Goal: Task Accomplishment & Management: Use online tool/utility

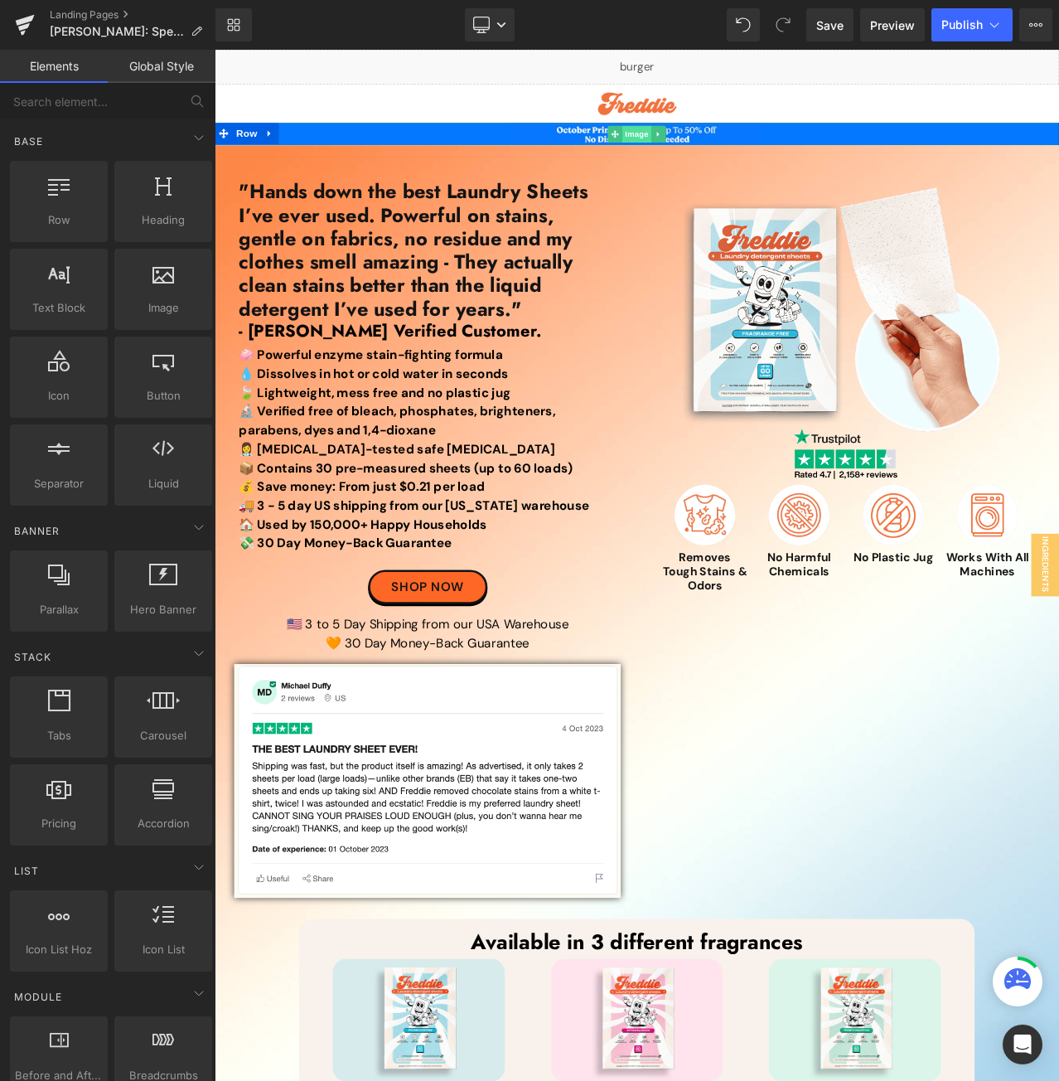
click at [699, 151] on span "Image" at bounding box center [716, 150] width 35 height 20
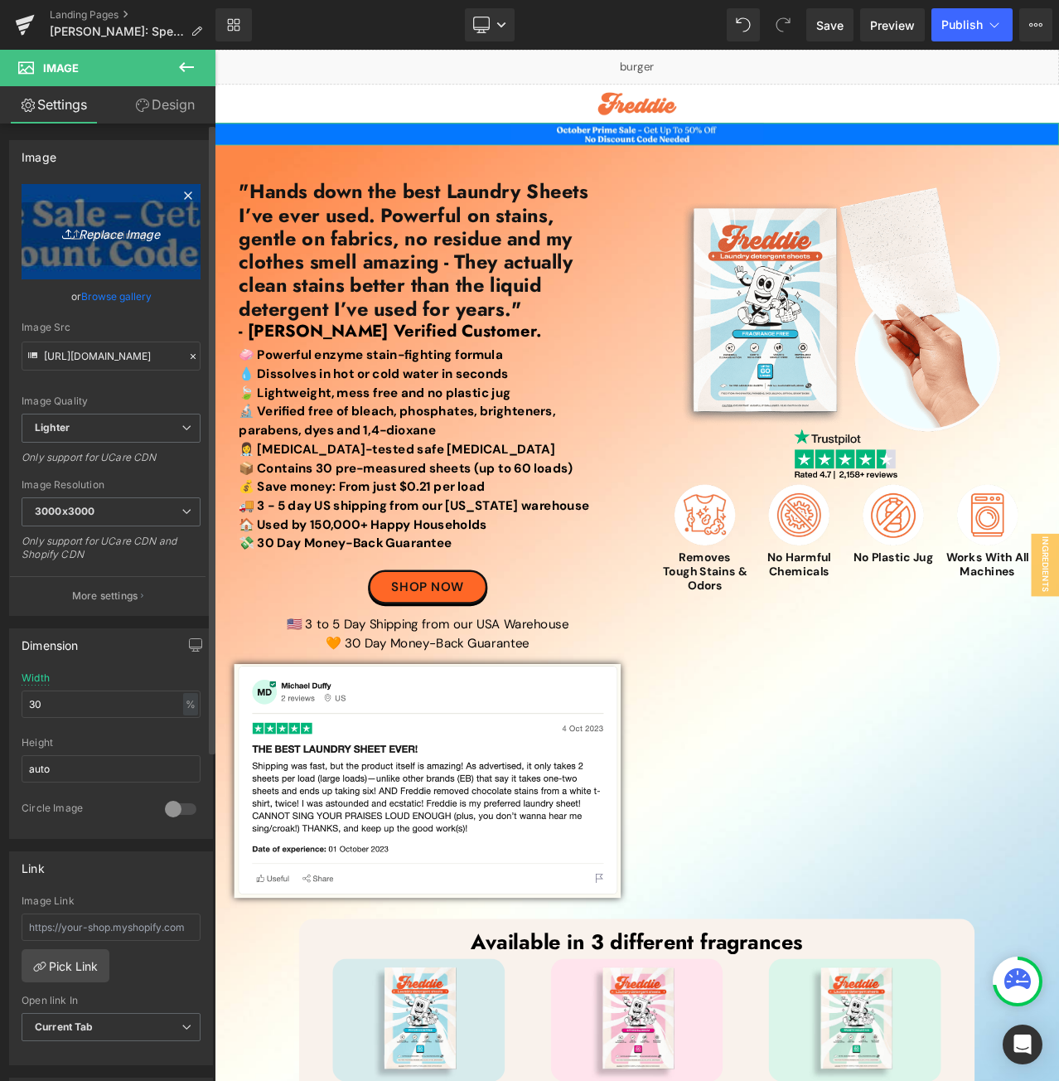
click at [119, 233] on icon "Replace Image" at bounding box center [111, 231] width 133 height 21
type input "C:\fakepath\Early Halloween Sale Top Banner.jpg"
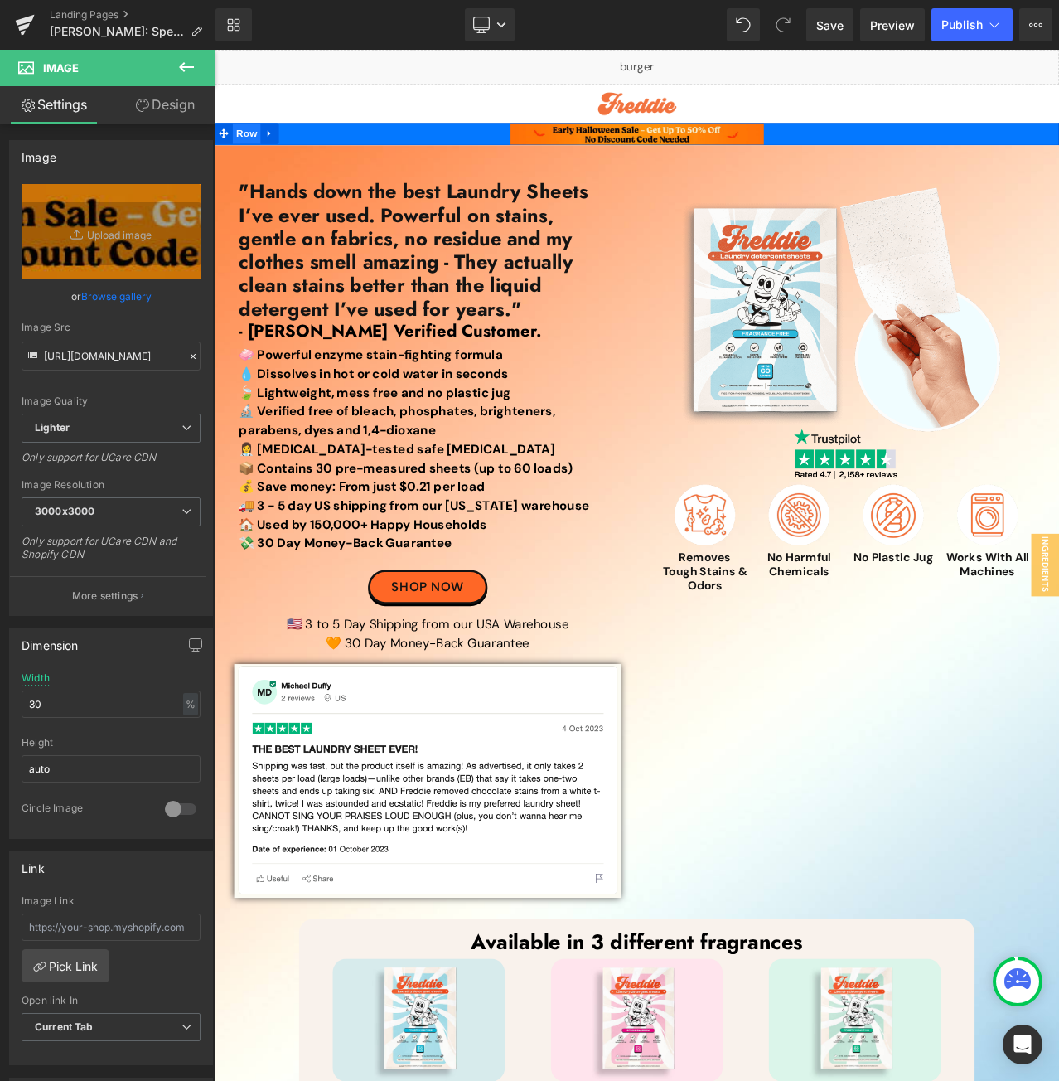
click at [243, 145] on span "Row" at bounding box center [252, 149] width 33 height 25
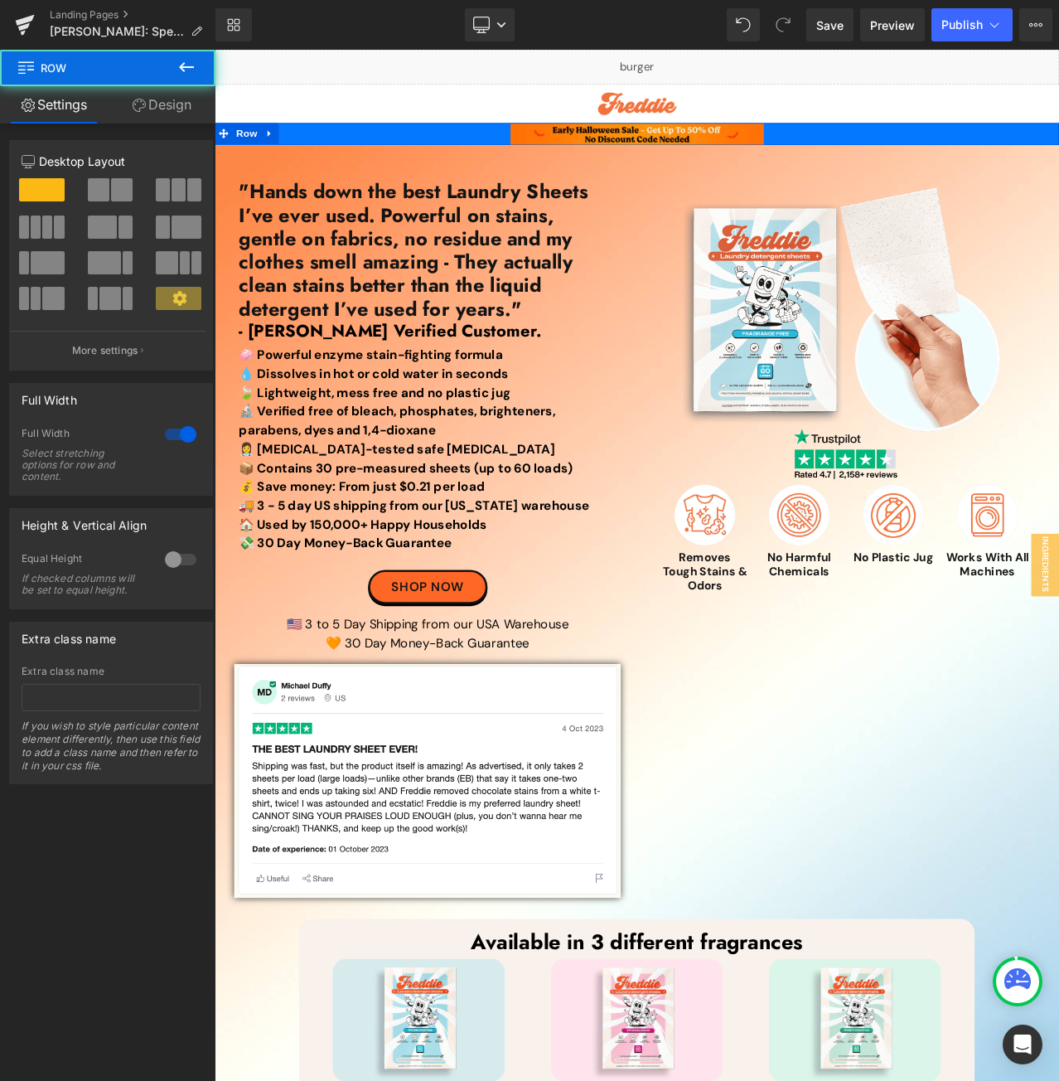
click at [157, 101] on link "Design" at bounding box center [162, 104] width 108 height 37
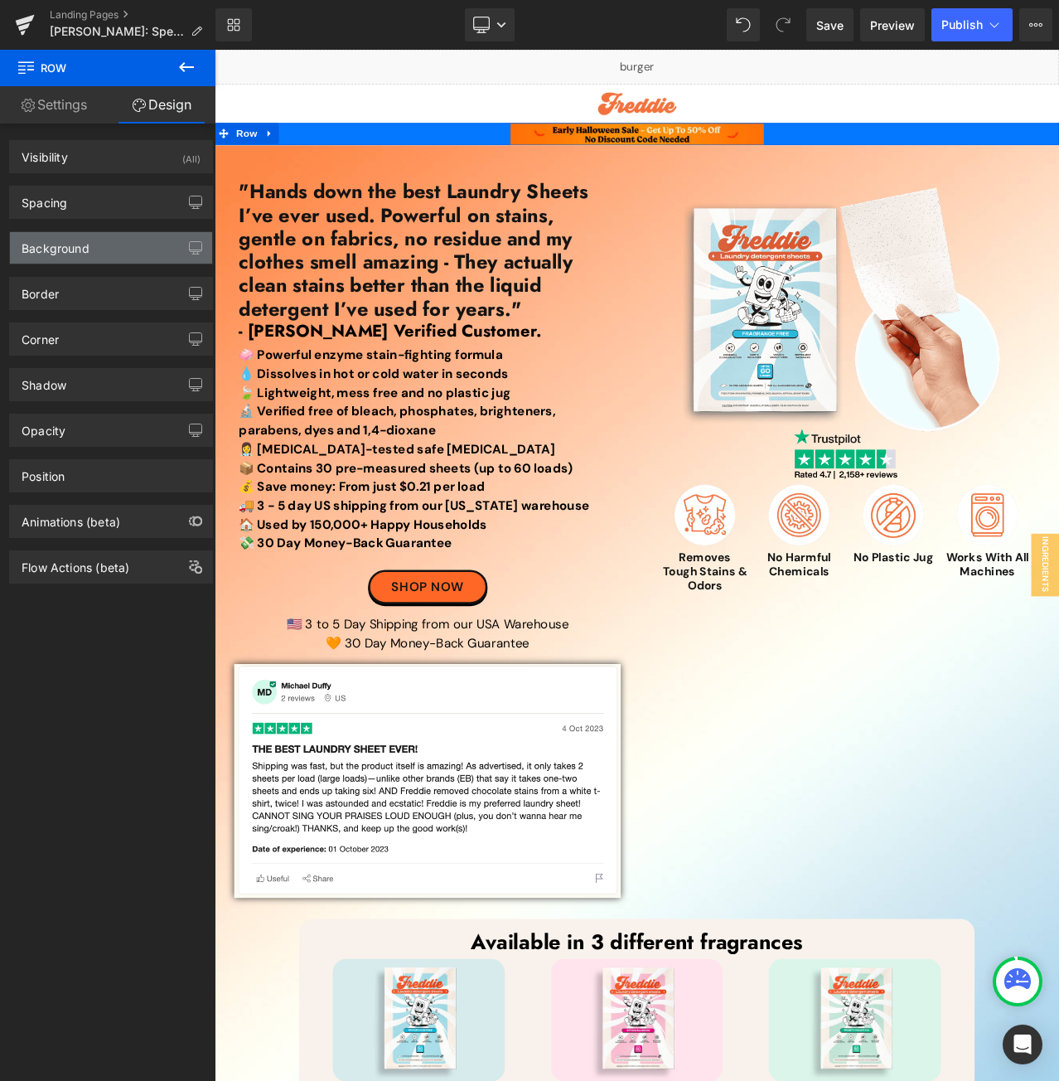
click at [94, 243] on div "Background" at bounding box center [111, 247] width 202 height 31
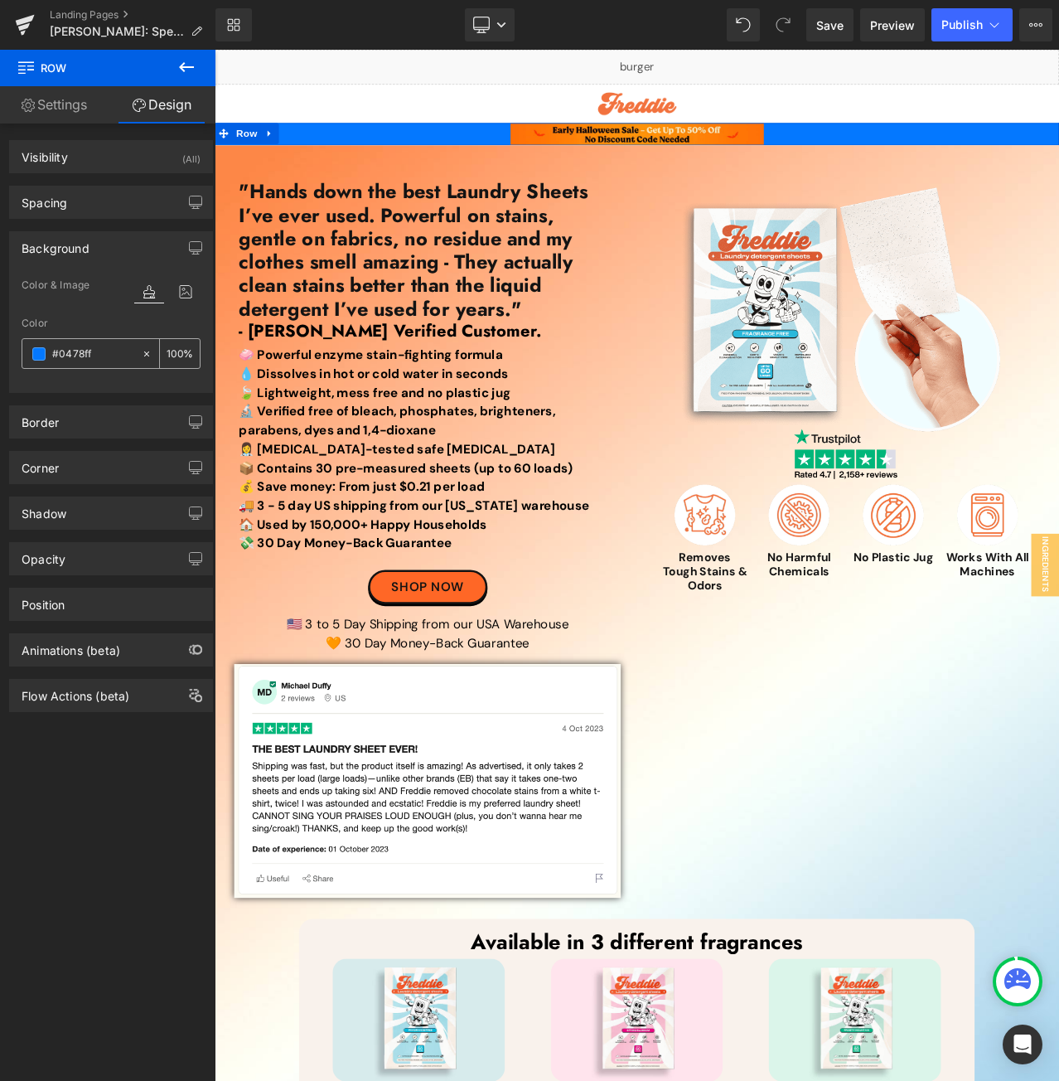
click at [111, 347] on input "#0478ff" at bounding box center [92, 354] width 81 height 18
paste input "FF7304"
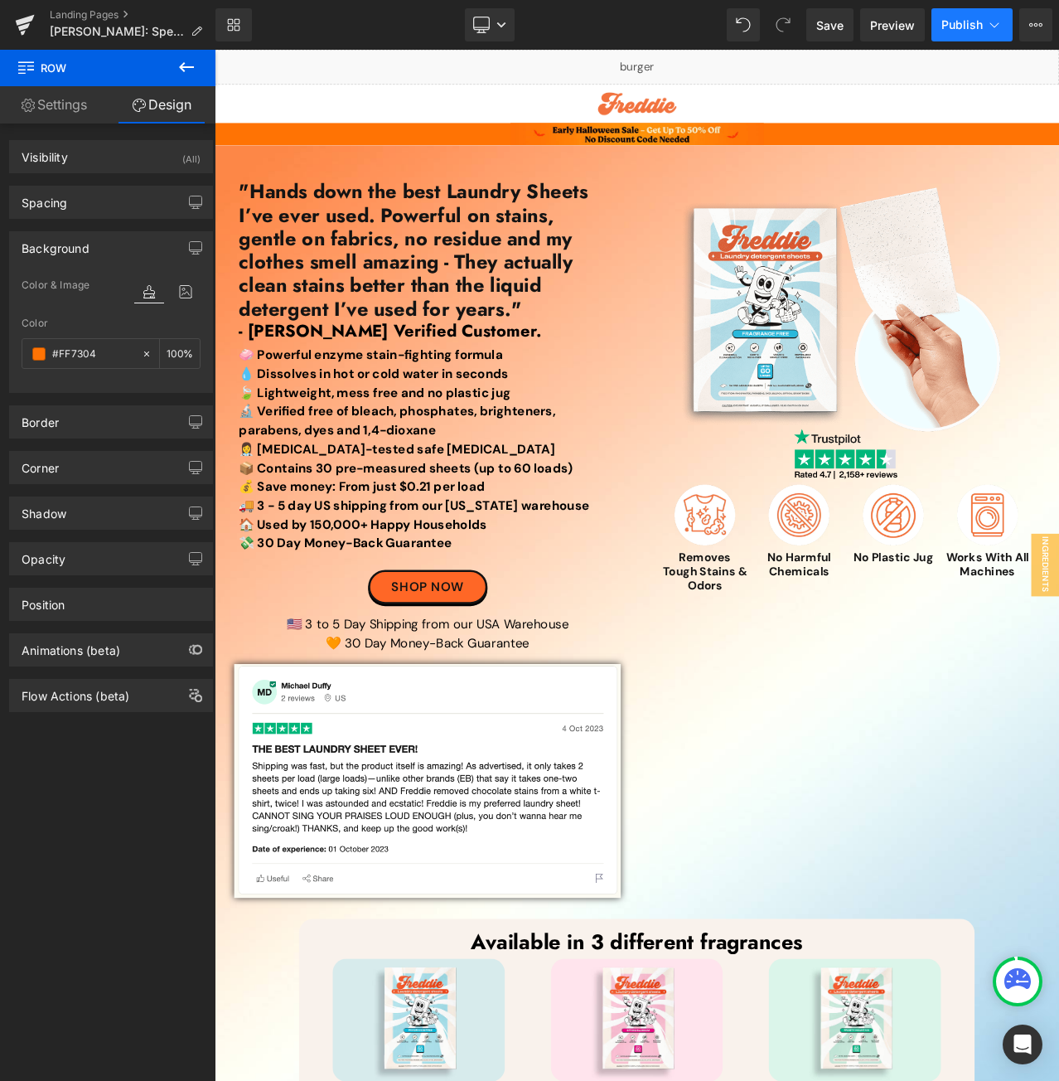
type input "#FF7304"
click at [948, 19] on span "Publish" at bounding box center [961, 24] width 41 height 13
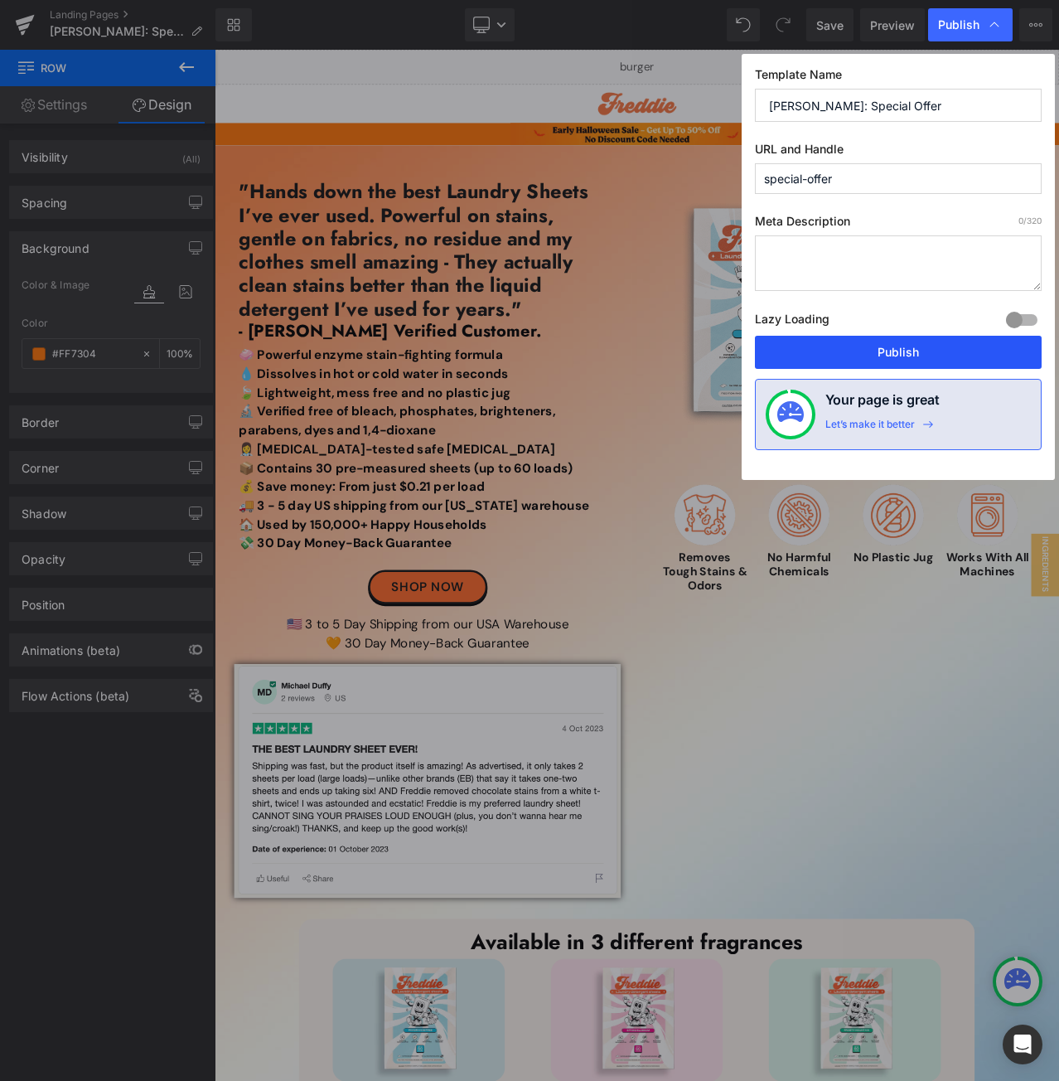
drag, startPoint x: 849, startPoint y: 348, endPoint x: 664, endPoint y: 196, distance: 239.7
click at [849, 348] on button "Publish" at bounding box center [898, 352] width 287 height 33
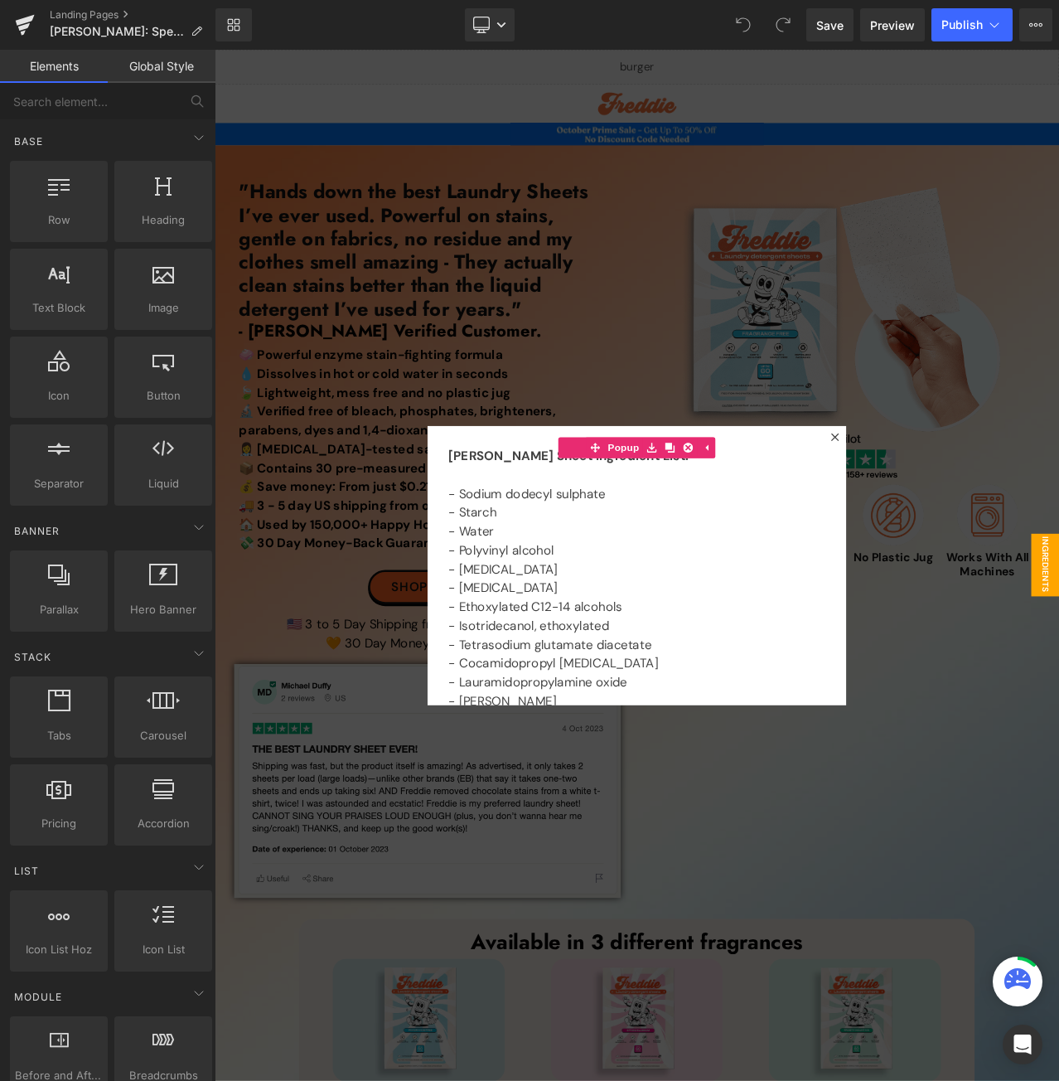
click at [706, 85] on div at bounding box center [716, 662] width 1003 height 1224
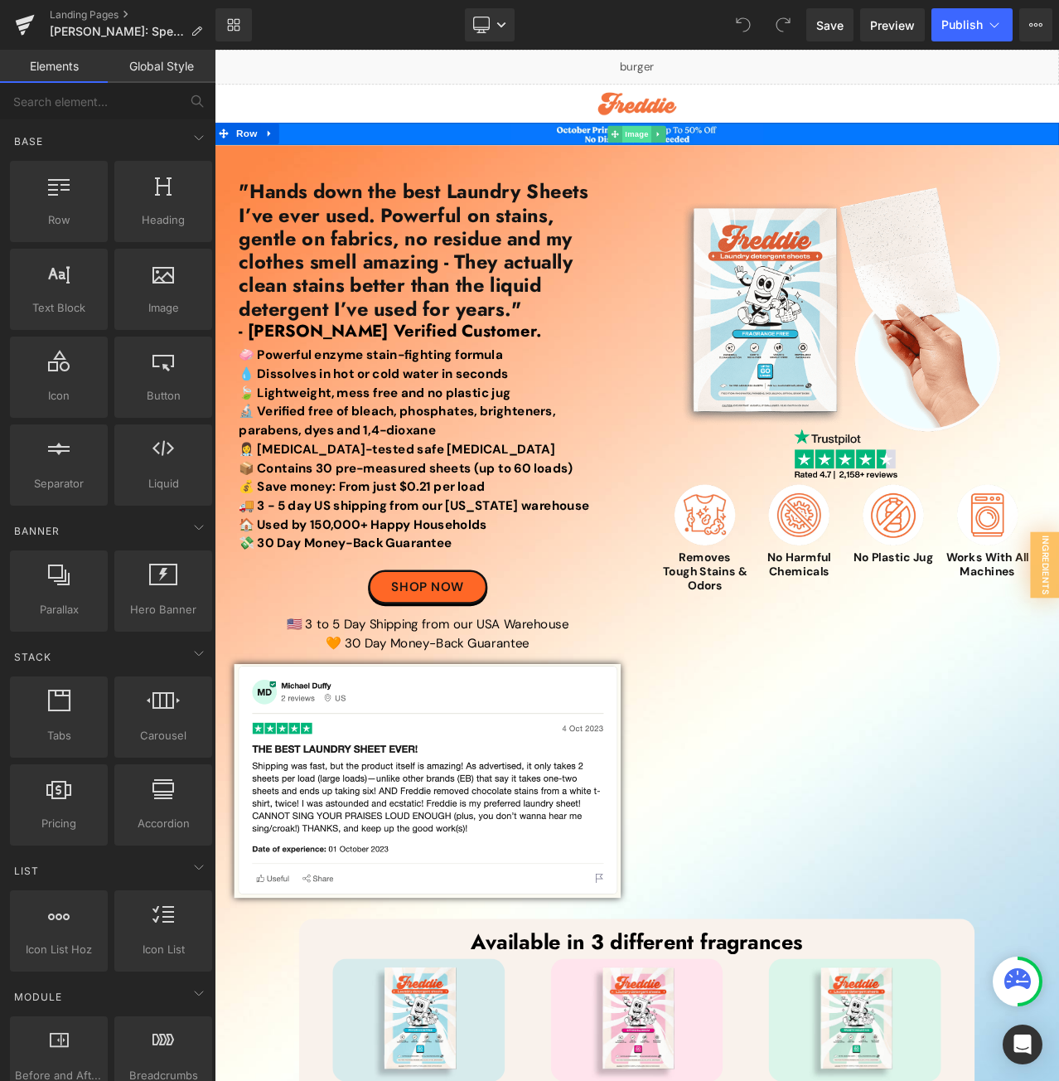
click at [712, 152] on span "Image" at bounding box center [716, 150] width 35 height 20
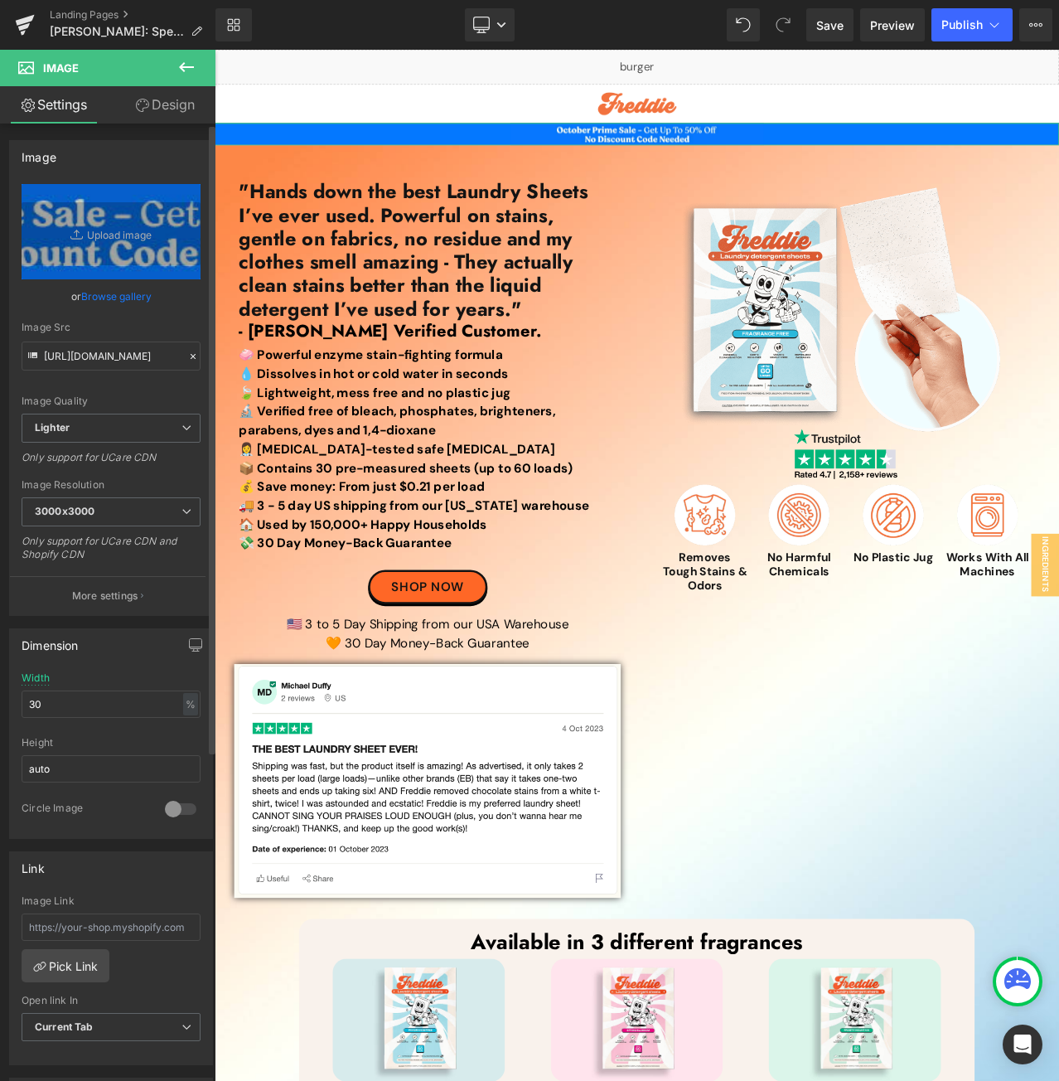
click at [116, 295] on link "Browse gallery" at bounding box center [116, 296] width 70 height 29
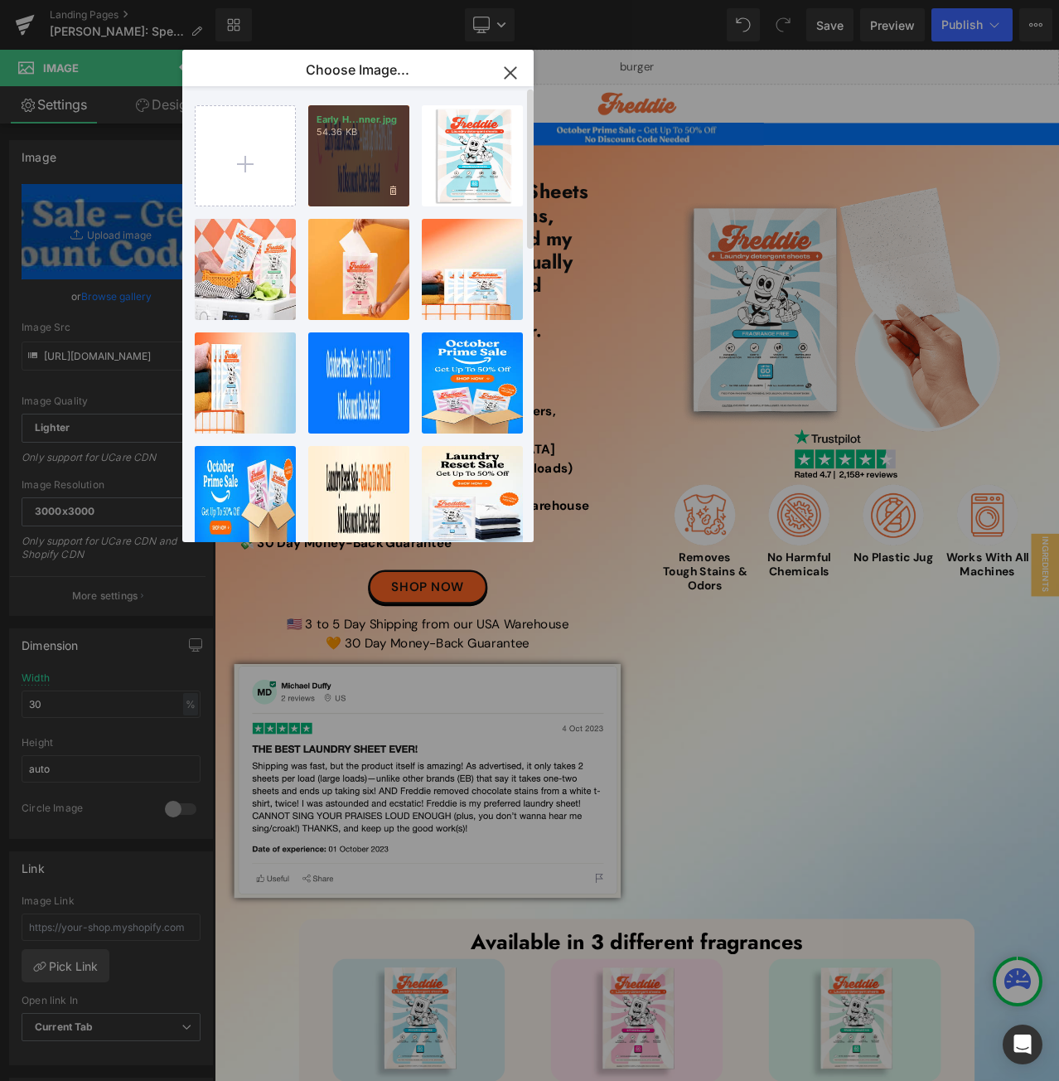
click at [360, 164] on div "Early H...nner.jpg 54.36 KB" at bounding box center [358, 155] width 101 height 101
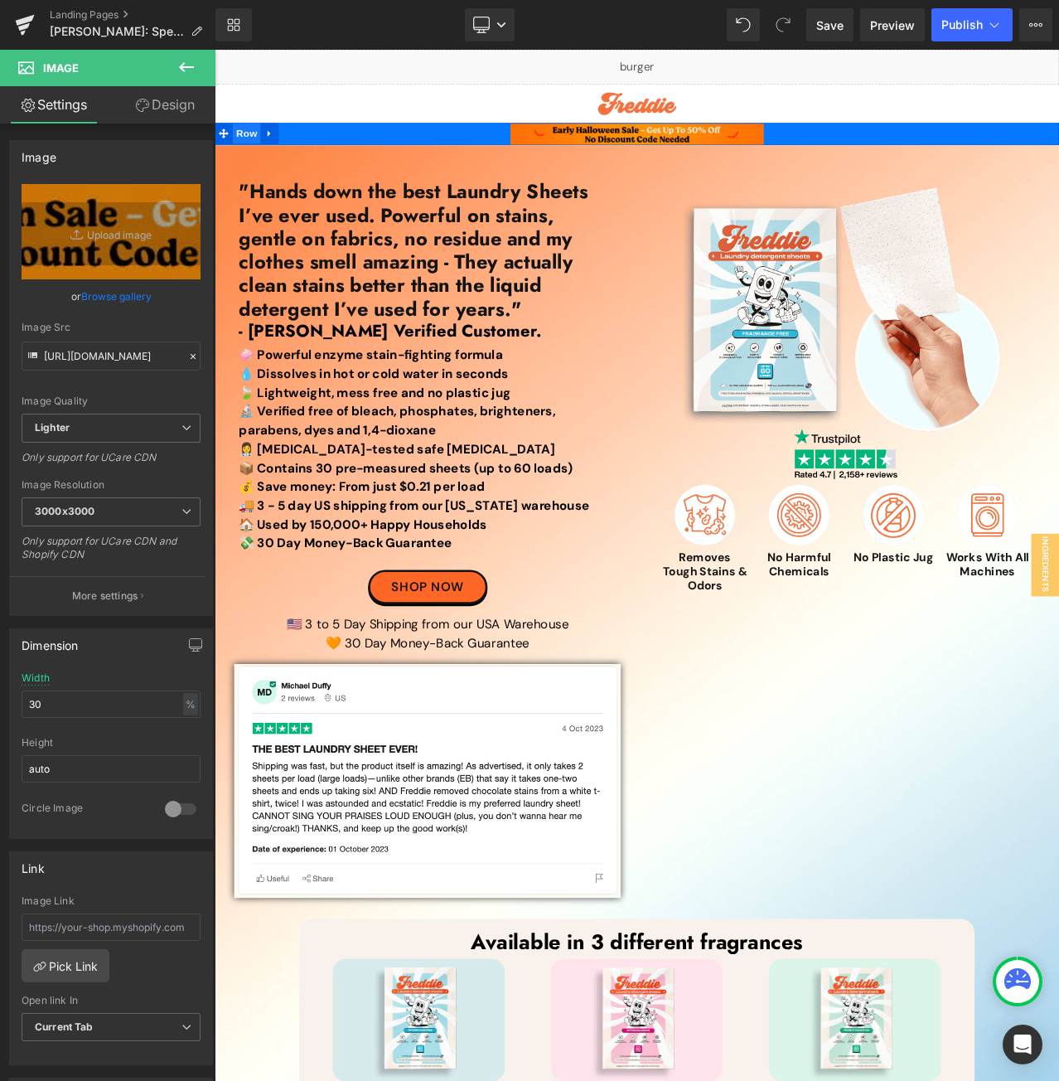
click at [244, 153] on span "Row" at bounding box center [252, 149] width 33 height 25
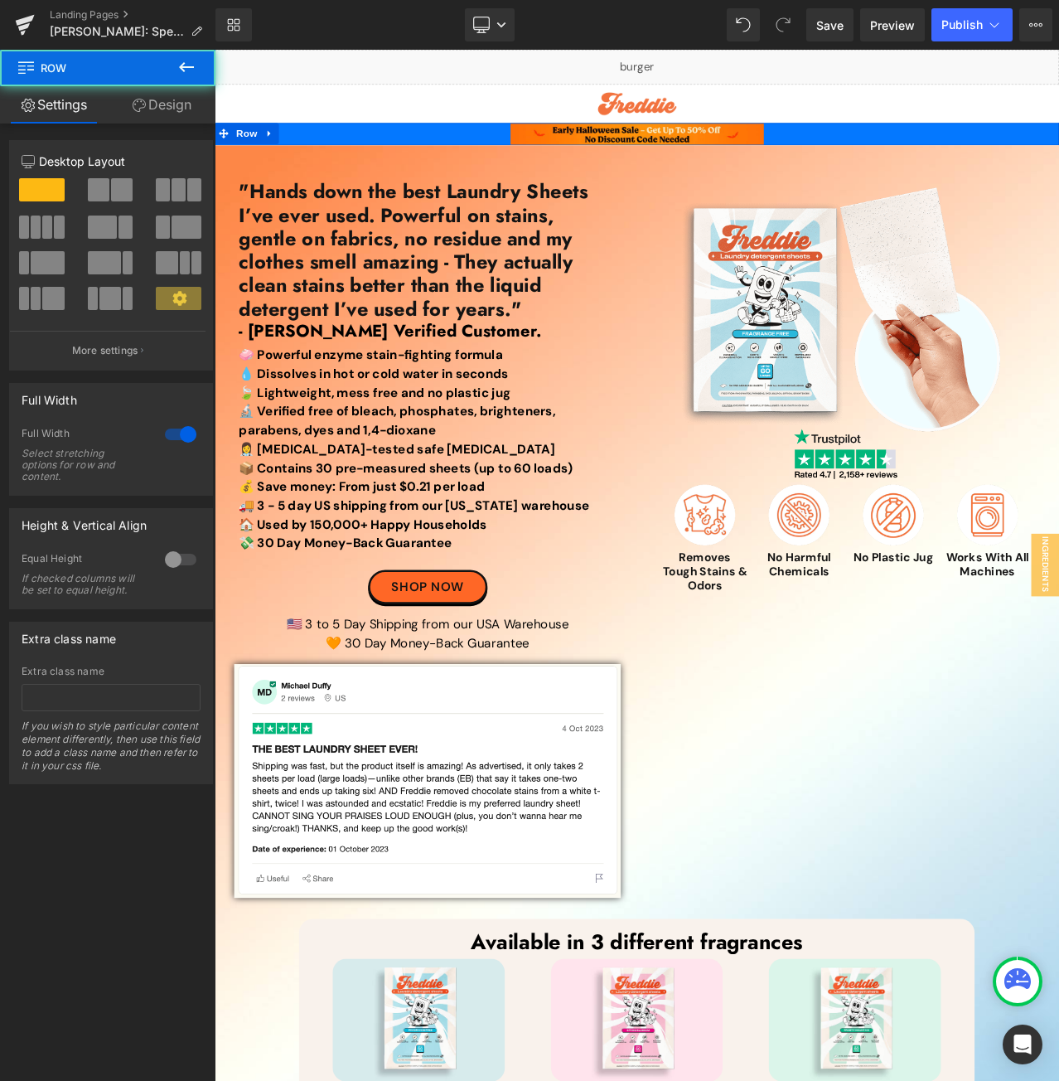
click at [164, 107] on link "Design" at bounding box center [162, 104] width 108 height 37
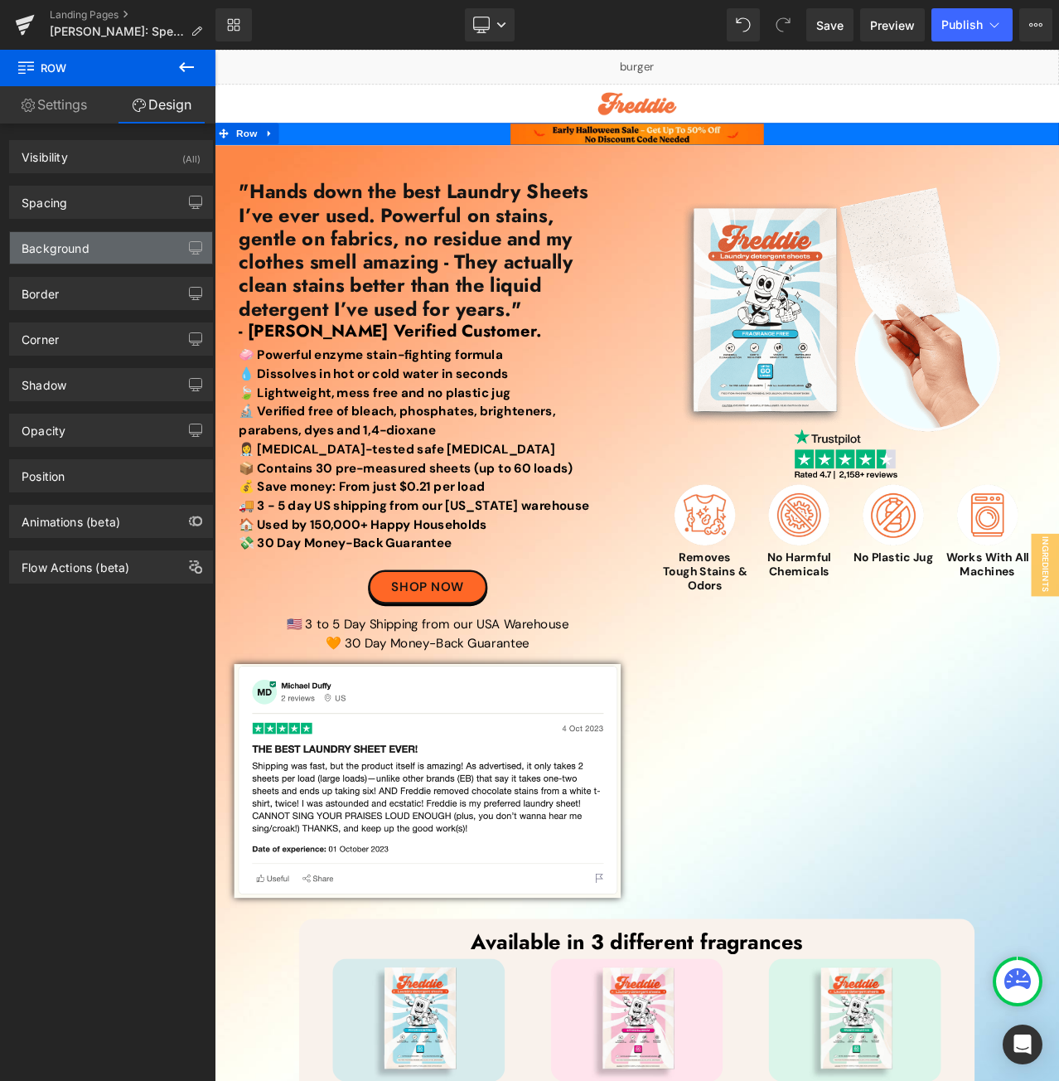
click at [90, 243] on div "Background" at bounding box center [111, 247] width 202 height 31
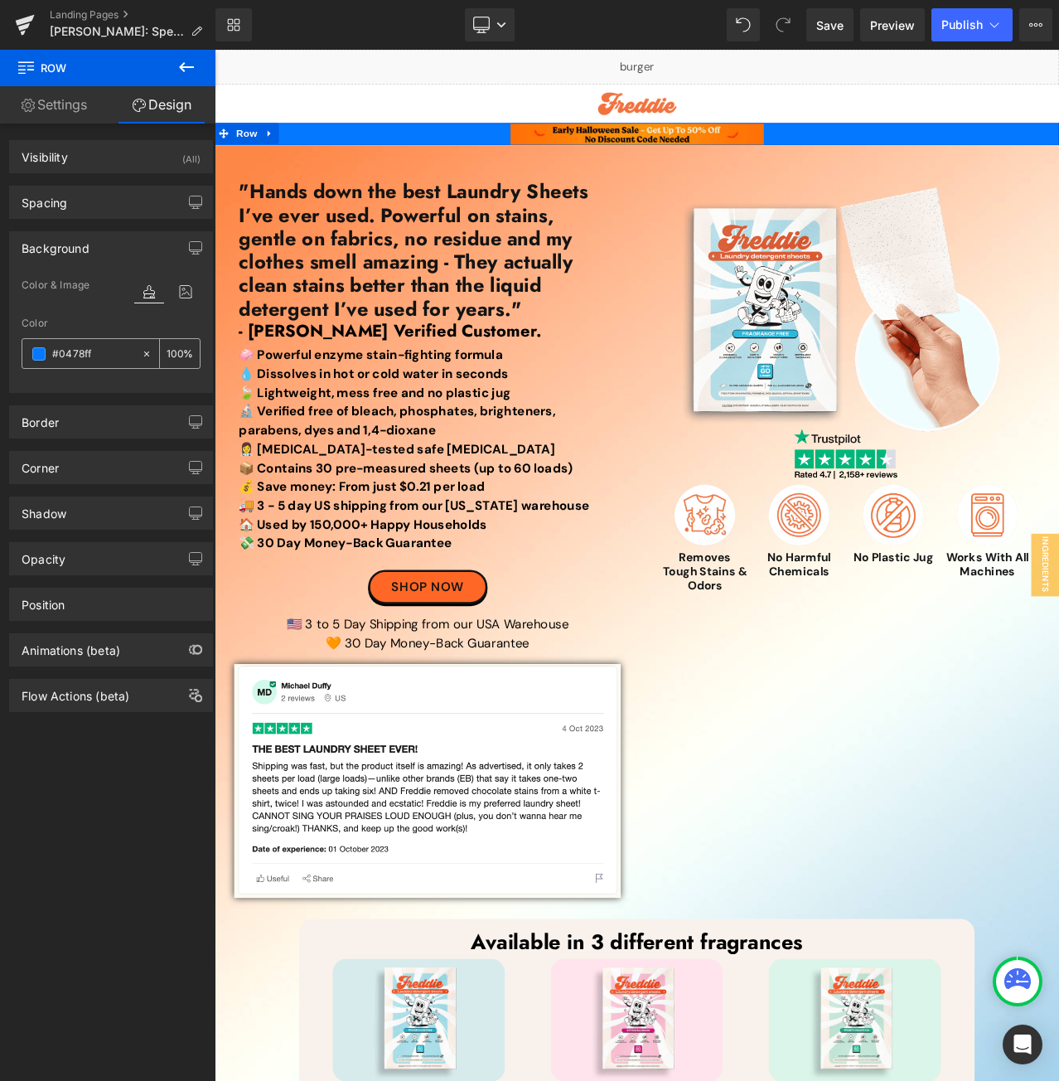
click at [101, 354] on input "text" at bounding box center [92, 354] width 81 height 18
paste input "FF7304"
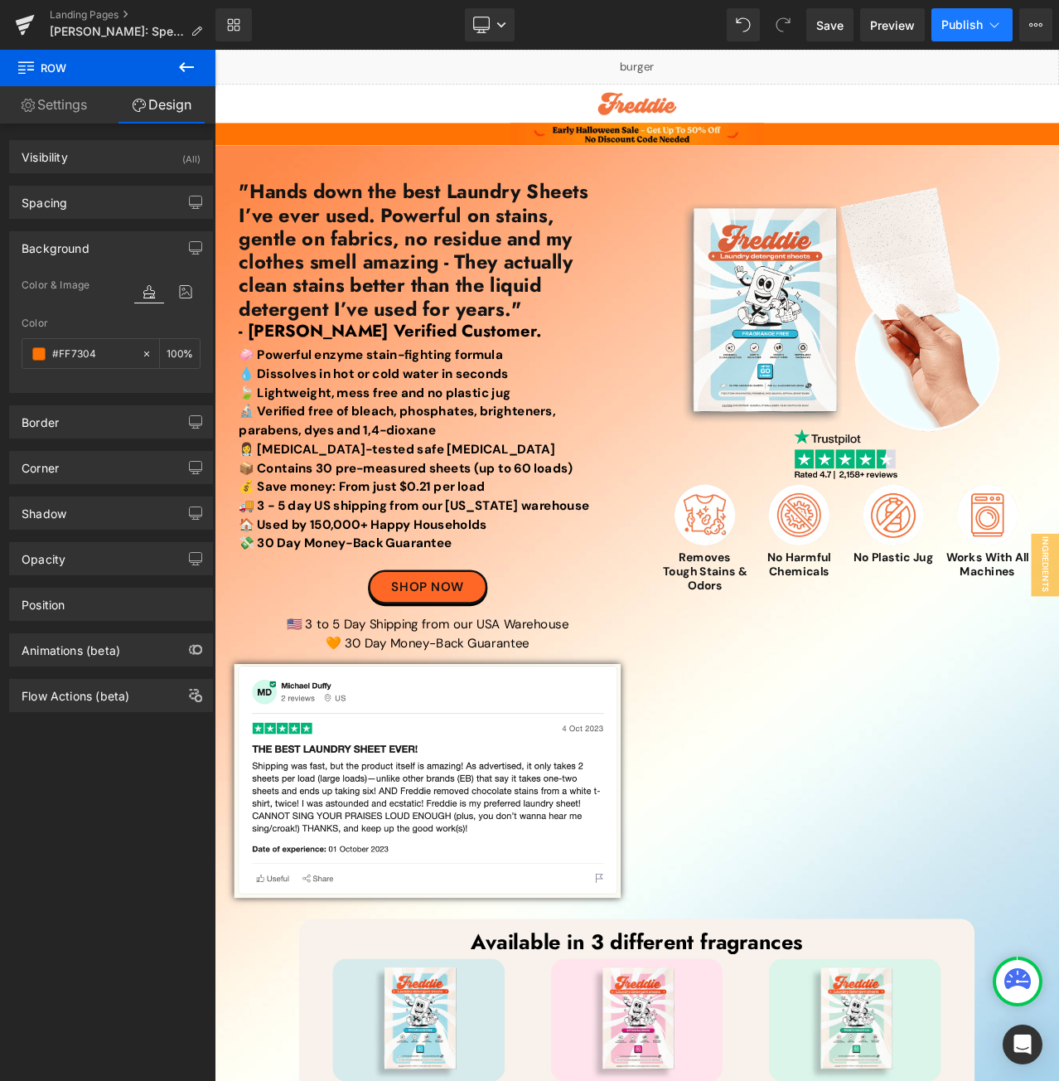
type input "#FF7304"
click at [953, 26] on span "Publish" at bounding box center [961, 24] width 41 height 13
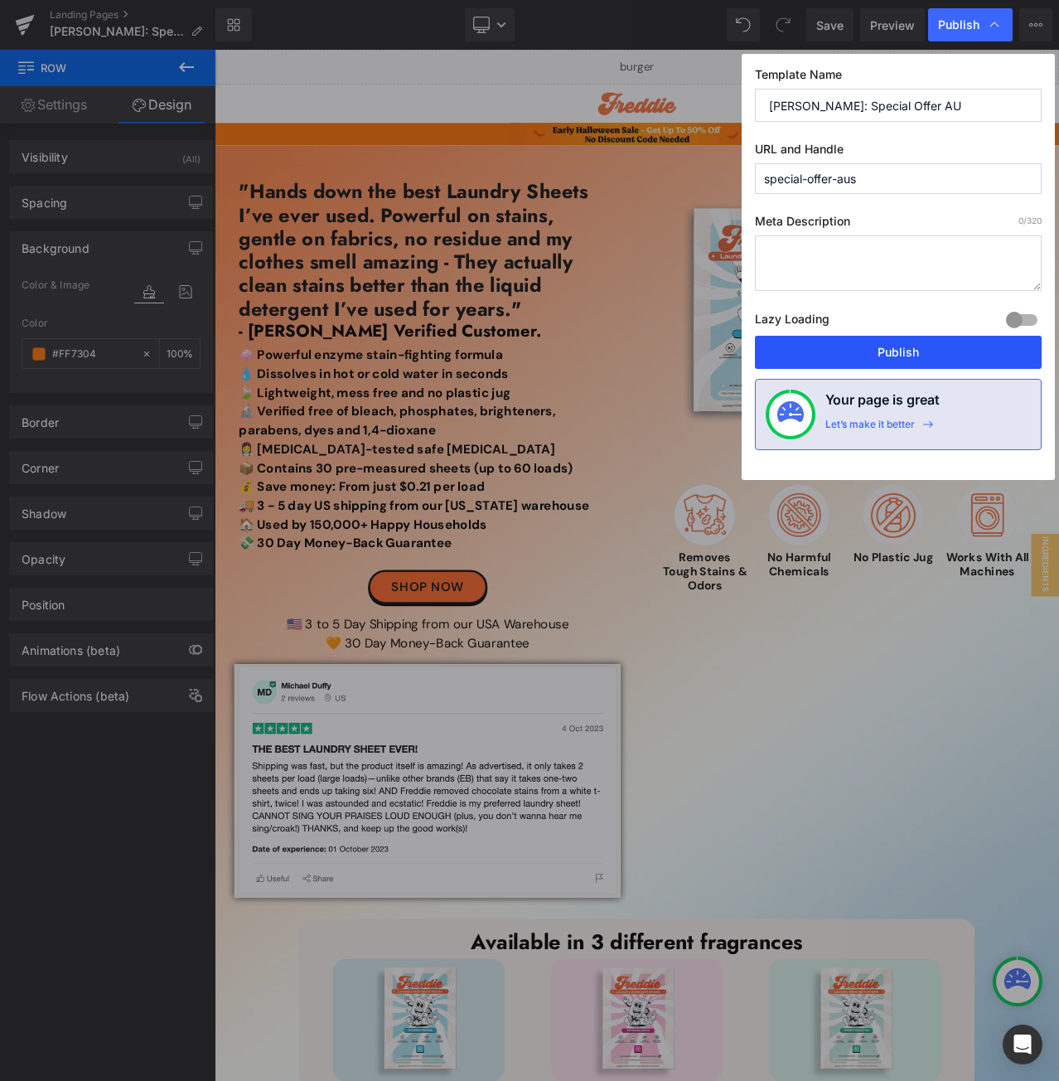
click at [838, 349] on button "Publish" at bounding box center [898, 352] width 287 height 33
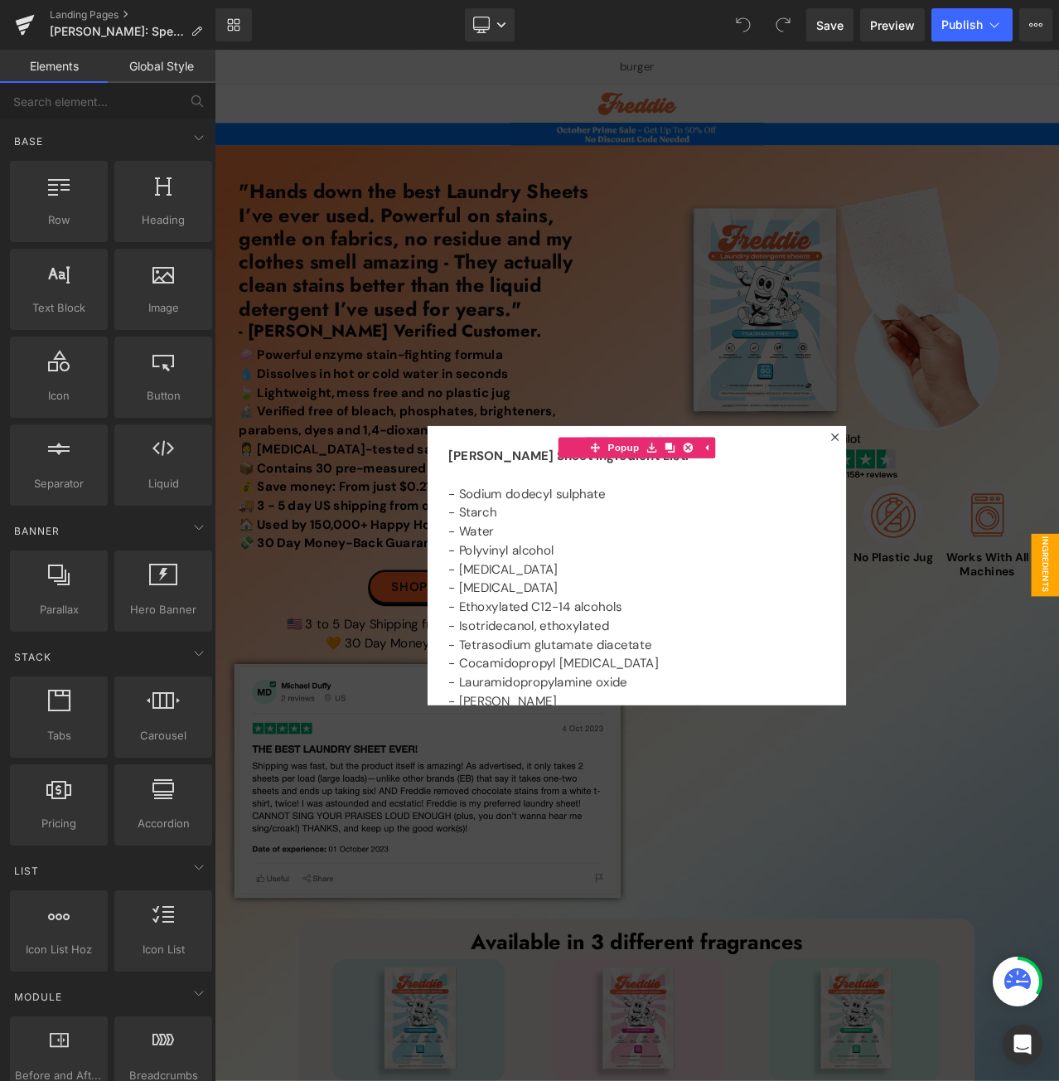
click at [704, 164] on div at bounding box center [716, 662] width 1003 height 1224
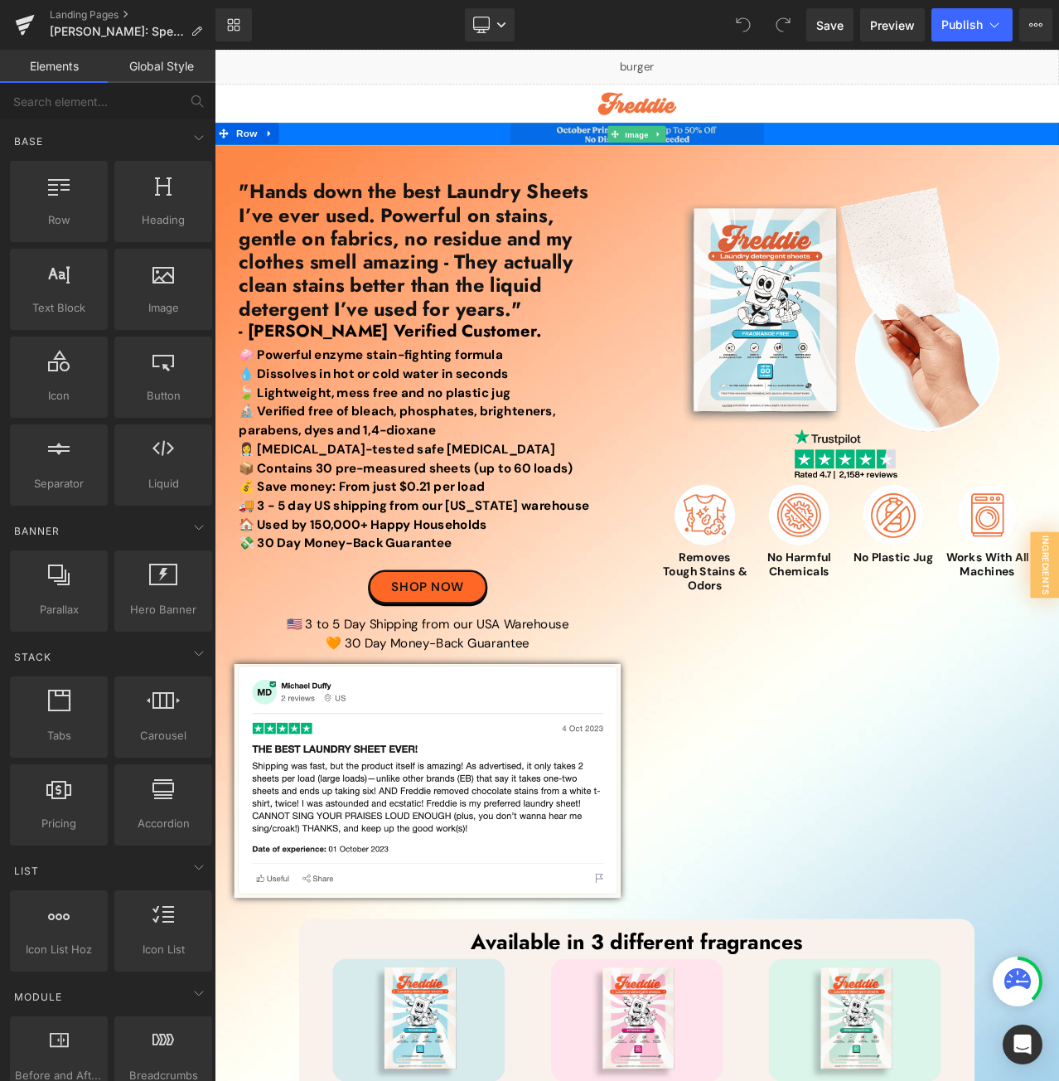
click at [714, 147] on span "Image" at bounding box center [716, 151] width 35 height 20
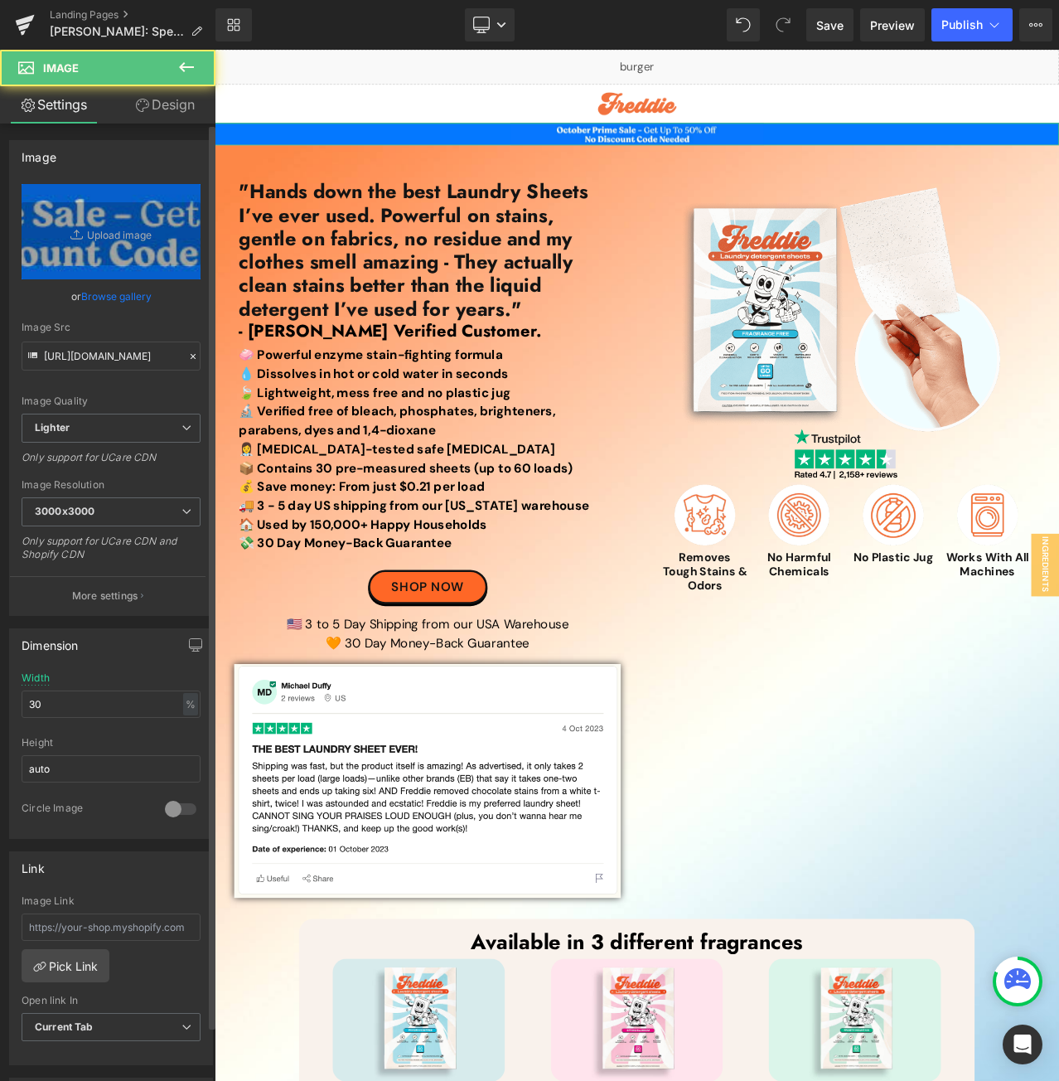
click at [128, 294] on link "Browse gallery" at bounding box center [116, 296] width 70 height 29
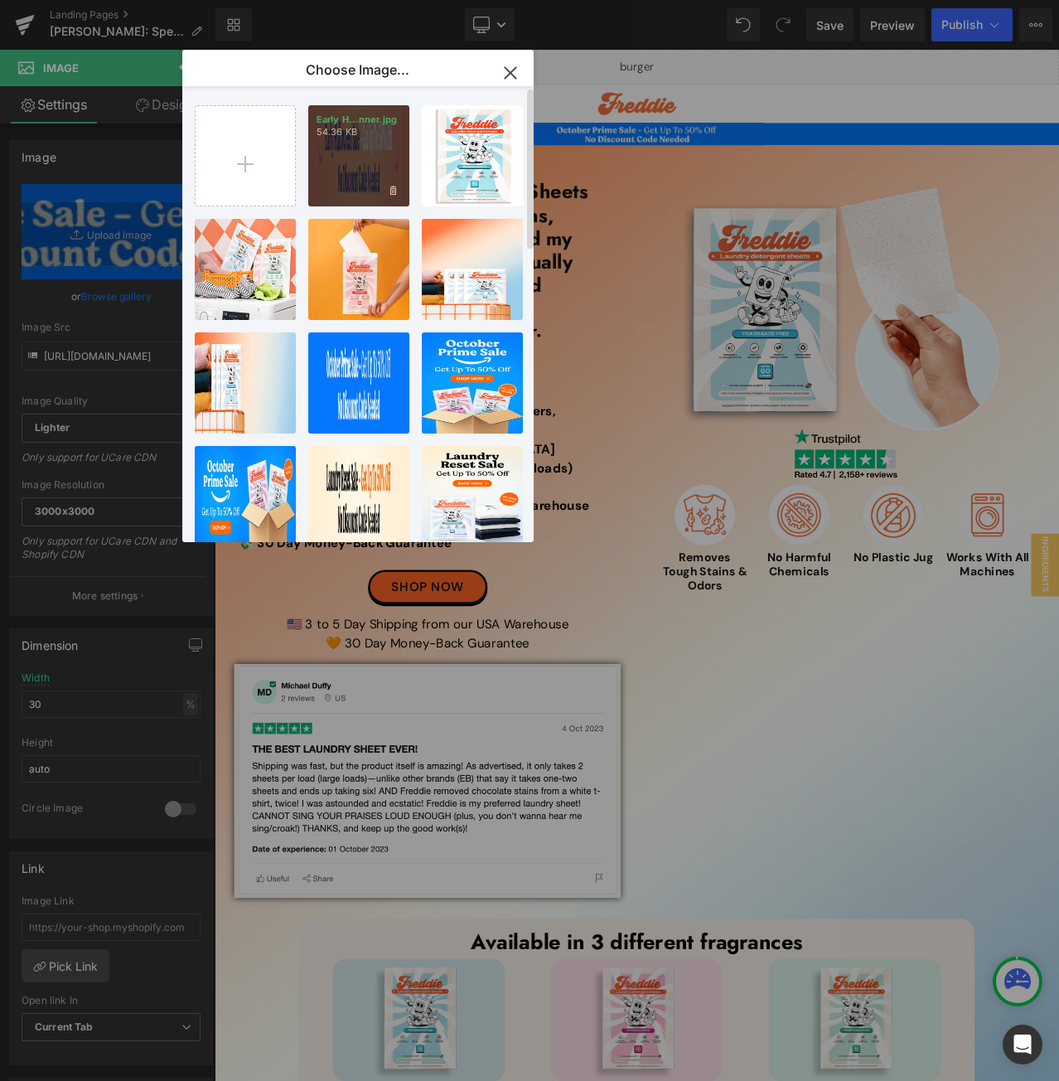
click at [346, 149] on div "Early H...nner.jpg 54.36 KB" at bounding box center [358, 155] width 101 height 101
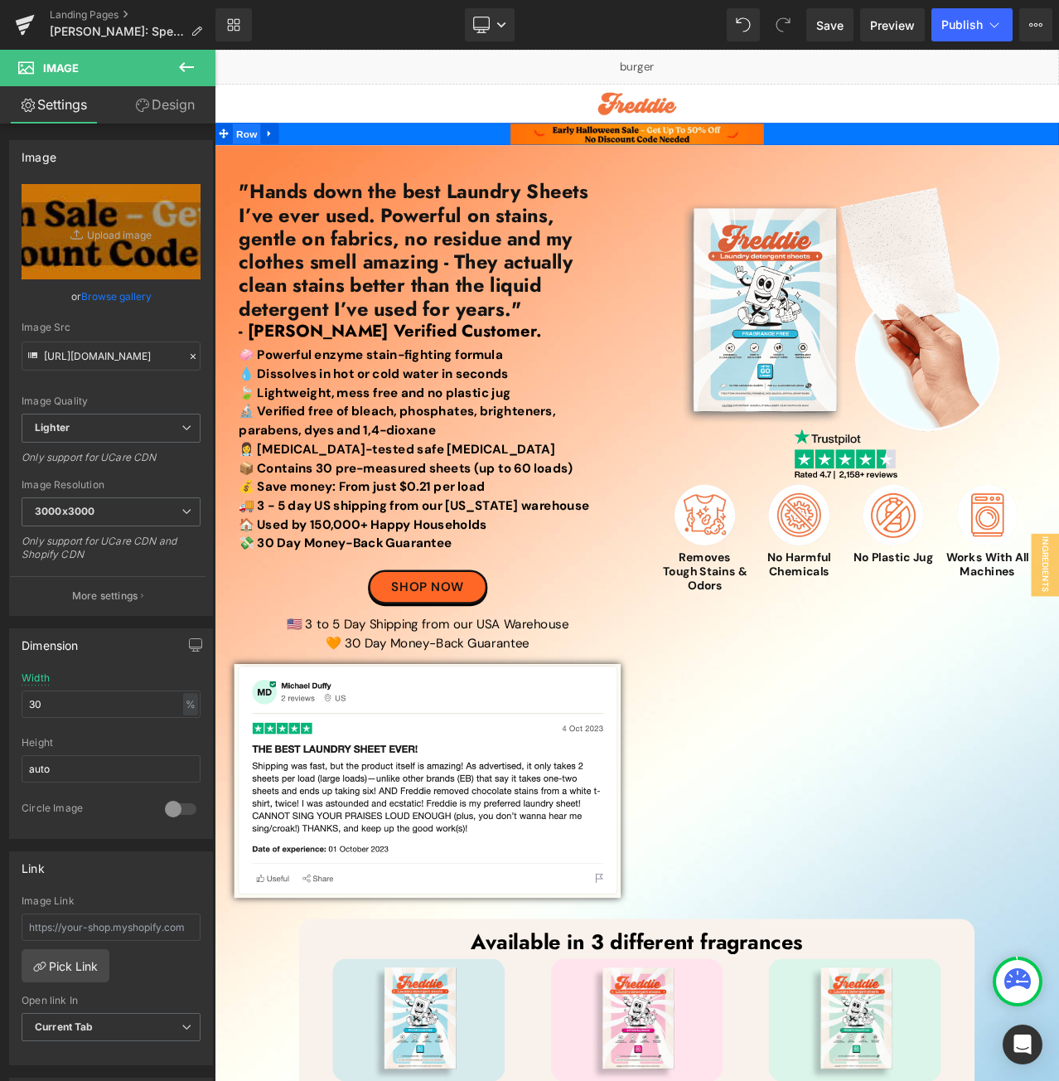
click at [239, 156] on span "Row" at bounding box center [252, 150] width 33 height 25
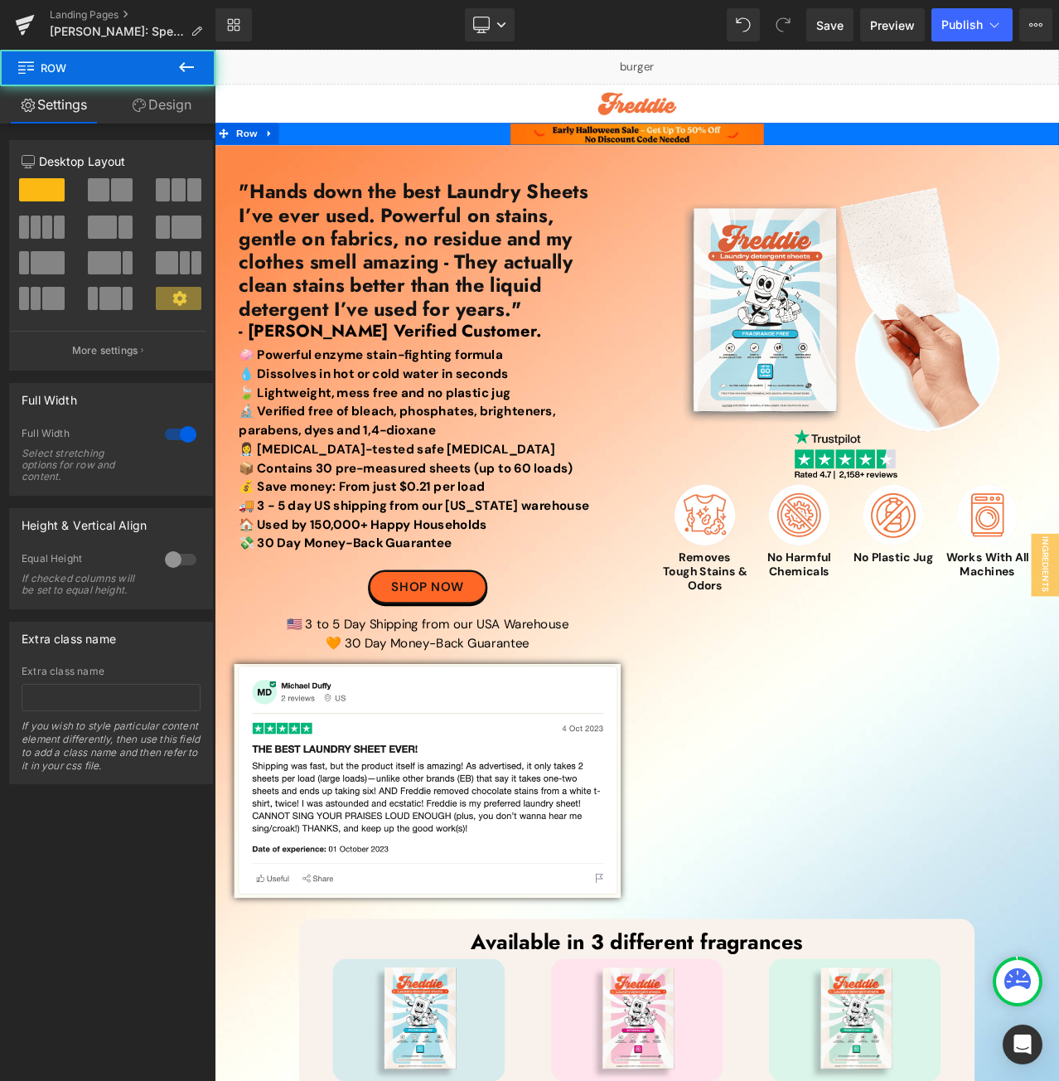
click at [161, 94] on link "Design" at bounding box center [162, 104] width 108 height 37
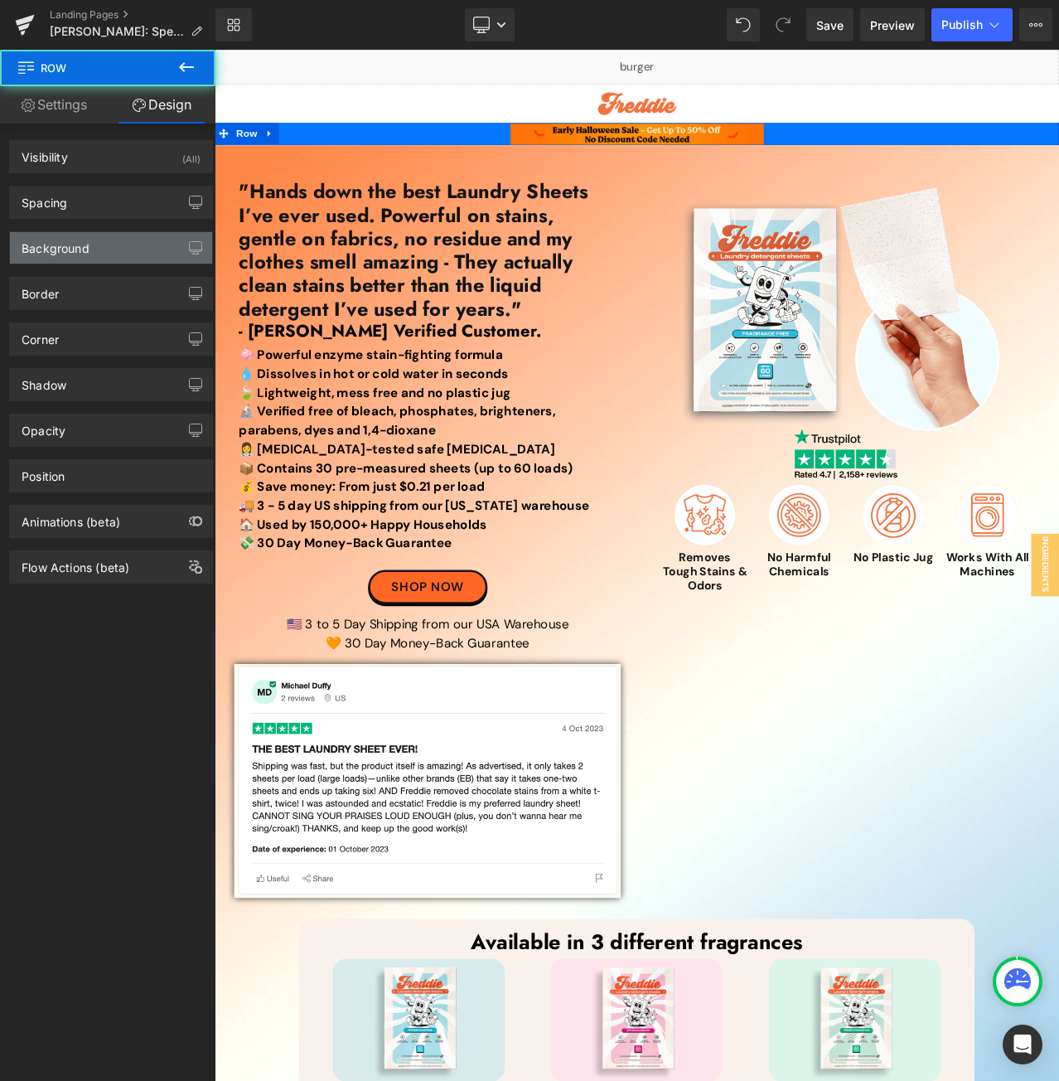
click at [92, 241] on div "Background" at bounding box center [111, 247] width 202 height 31
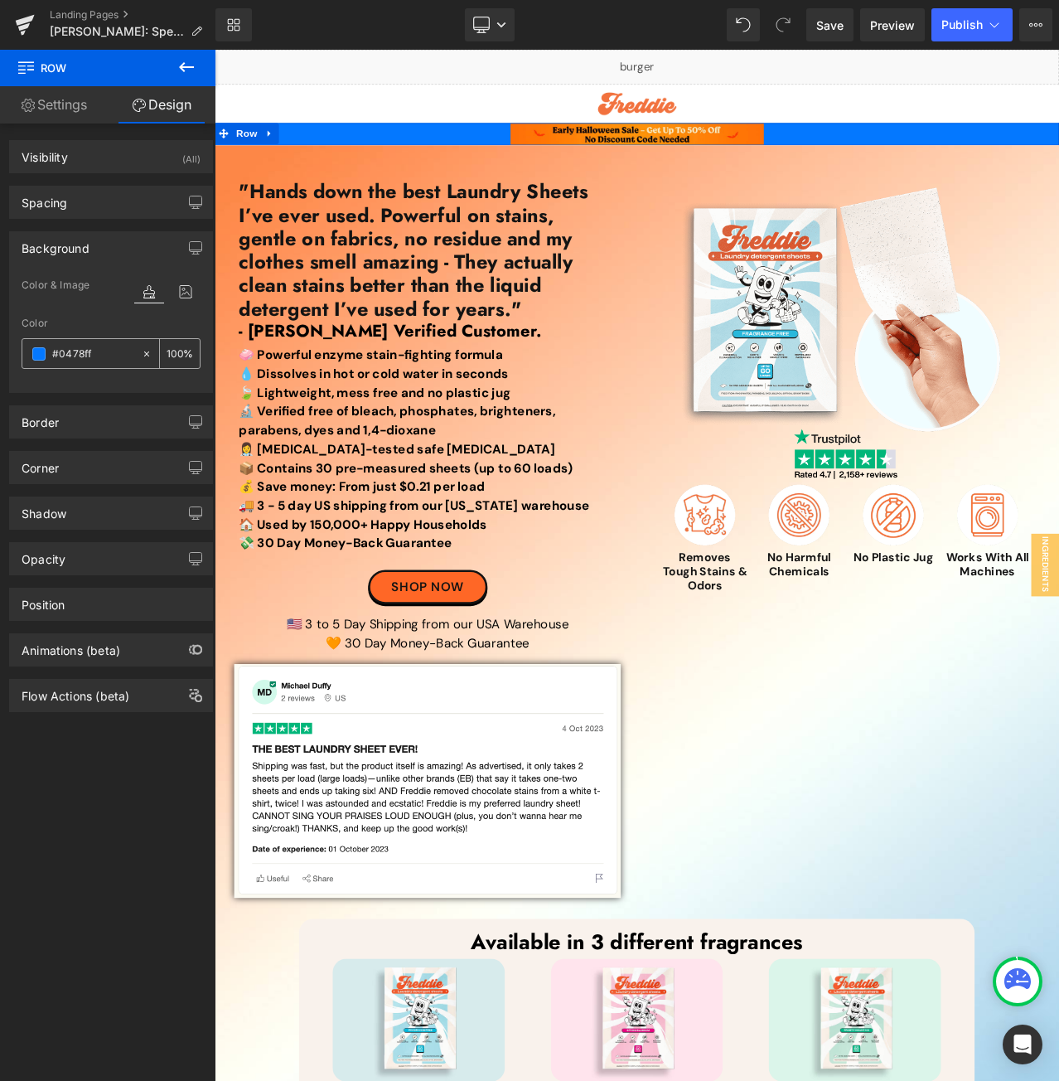
click at [104, 349] on input "#0478ff" at bounding box center [92, 354] width 81 height 18
paste input "FF7304"
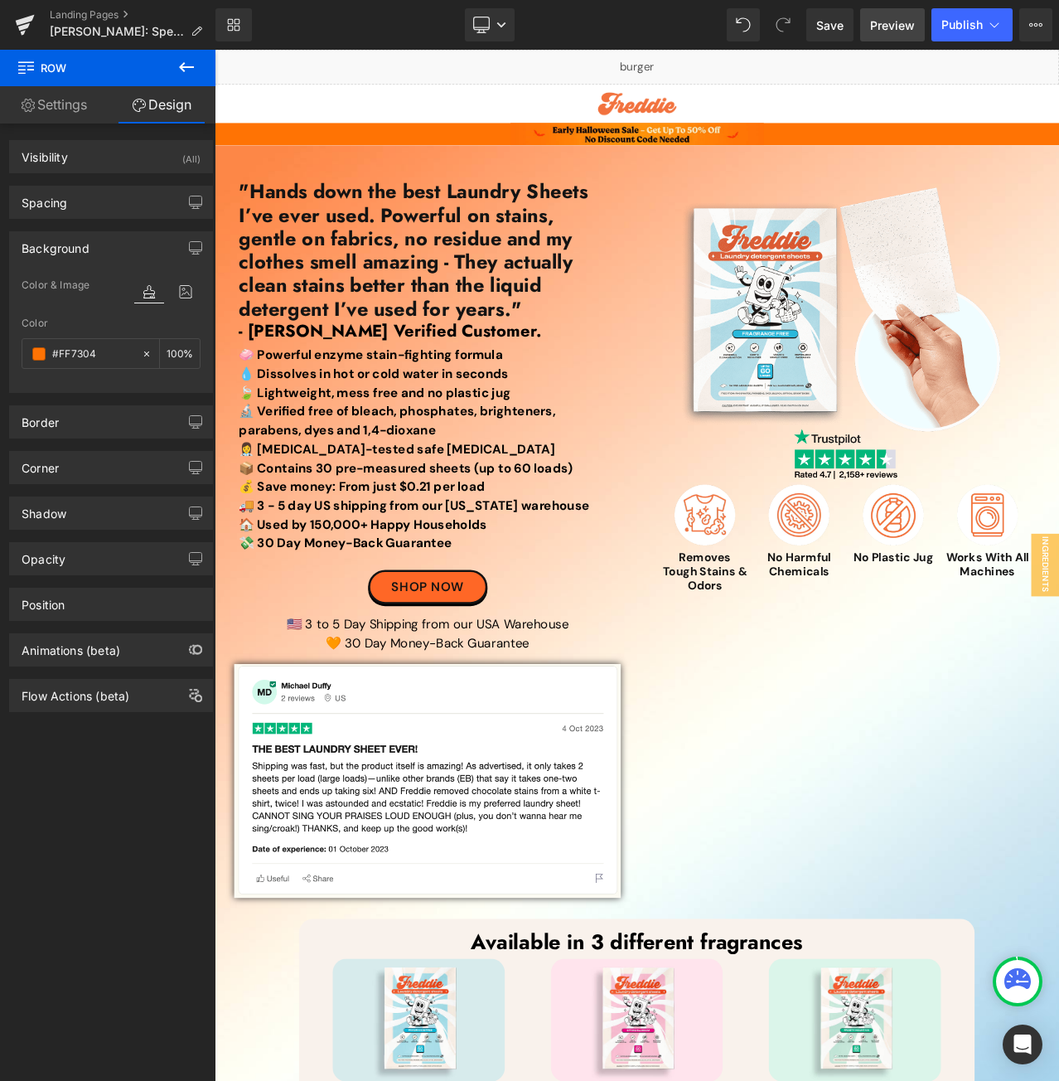
type input "#FF7304"
click at [957, 26] on span "Publish" at bounding box center [961, 24] width 41 height 13
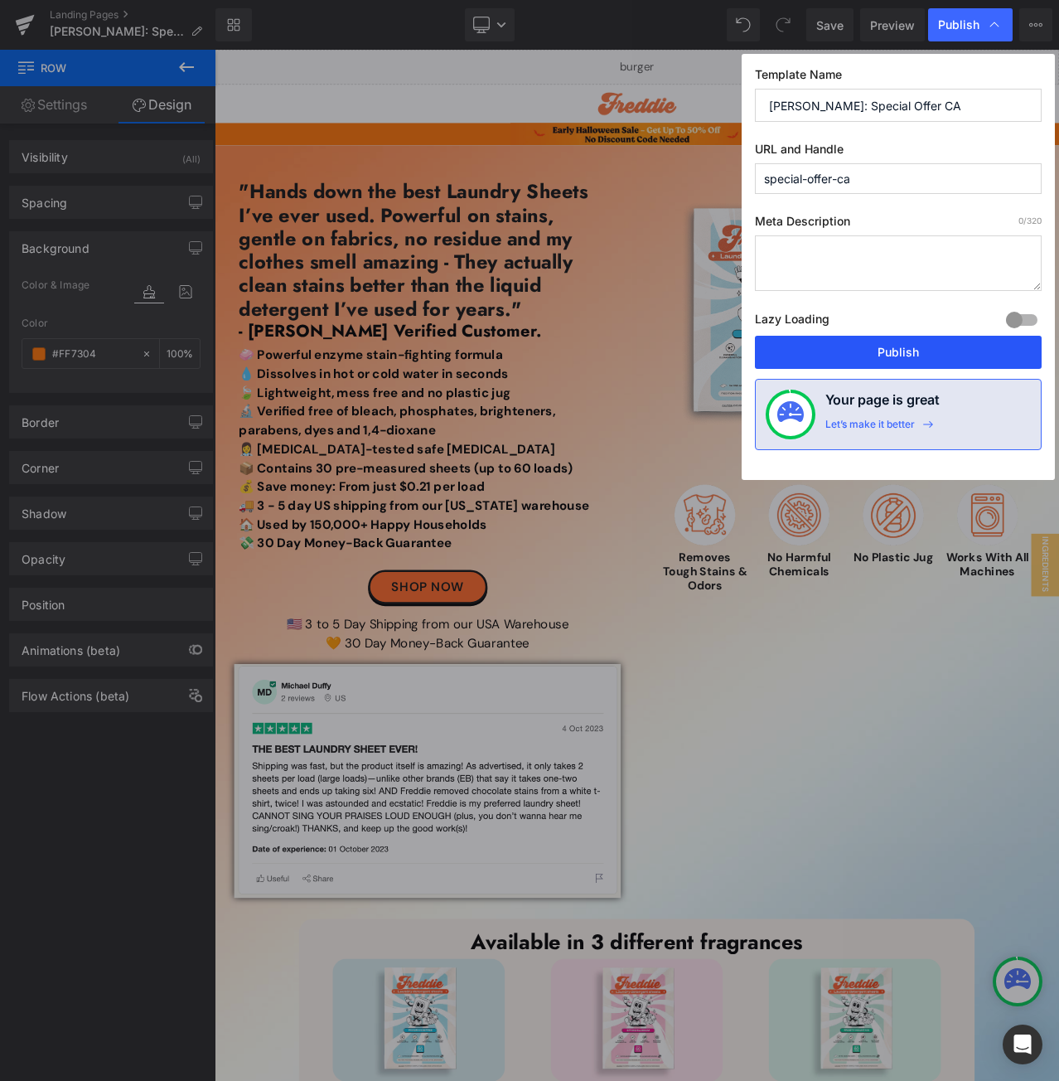
click at [855, 342] on button "Publish" at bounding box center [898, 352] width 287 height 33
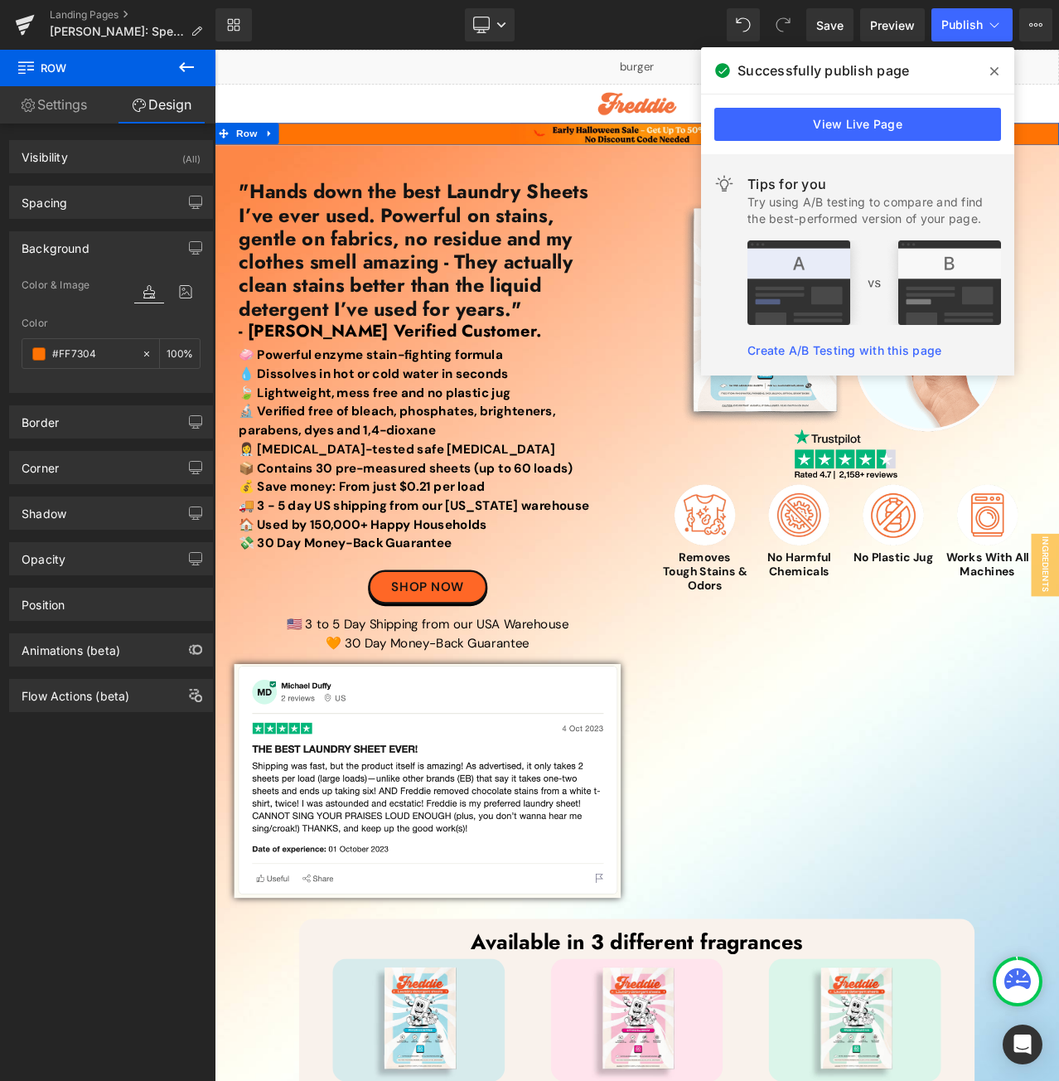
click at [114, 914] on div "Visibility (All) 0|0|0|0 1 Show on Desktop 1 Show on Laptop 1 Show on Tablet 1 …" at bounding box center [111, 605] width 223 height 965
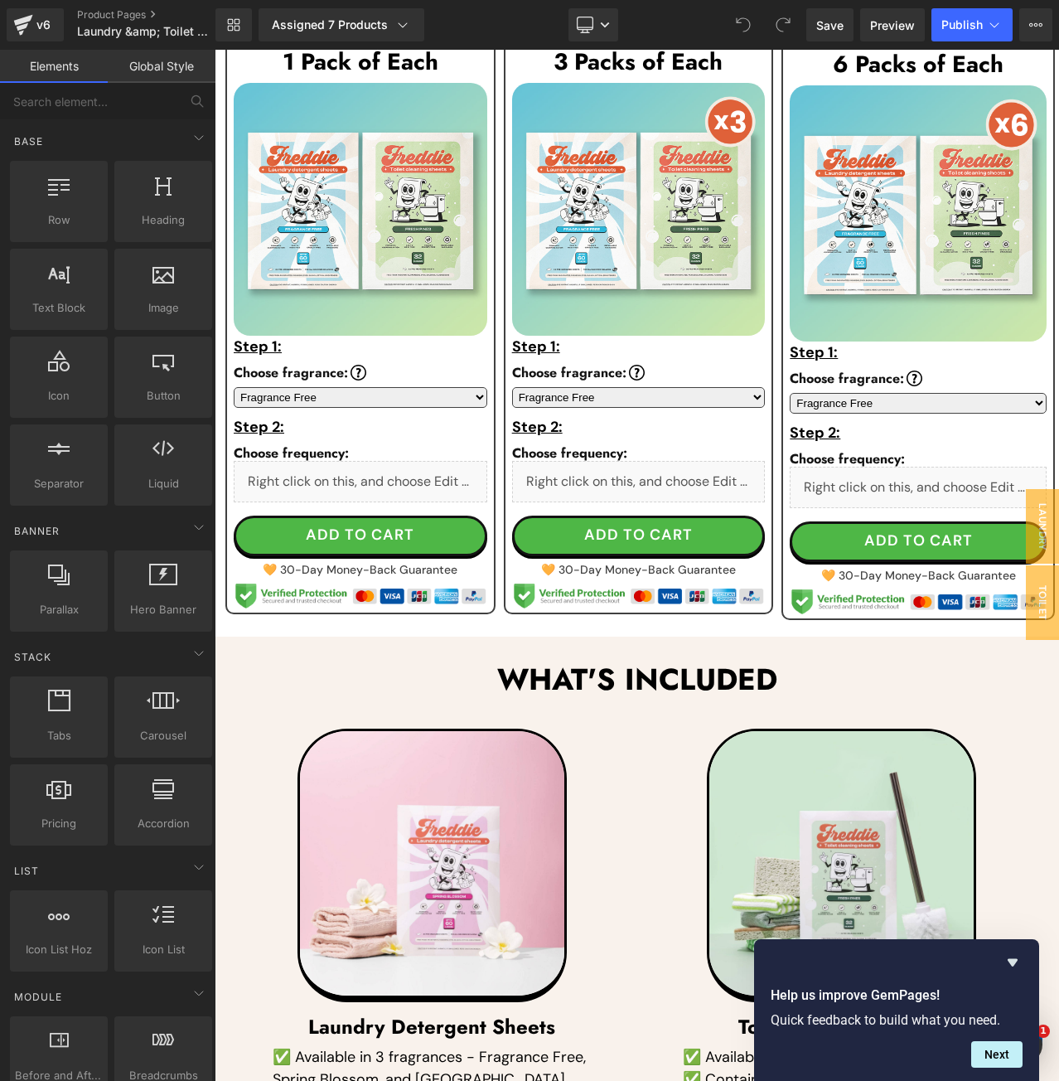
click at [374, 496] on div "Liquid" at bounding box center [361, 481] width 254 height 41
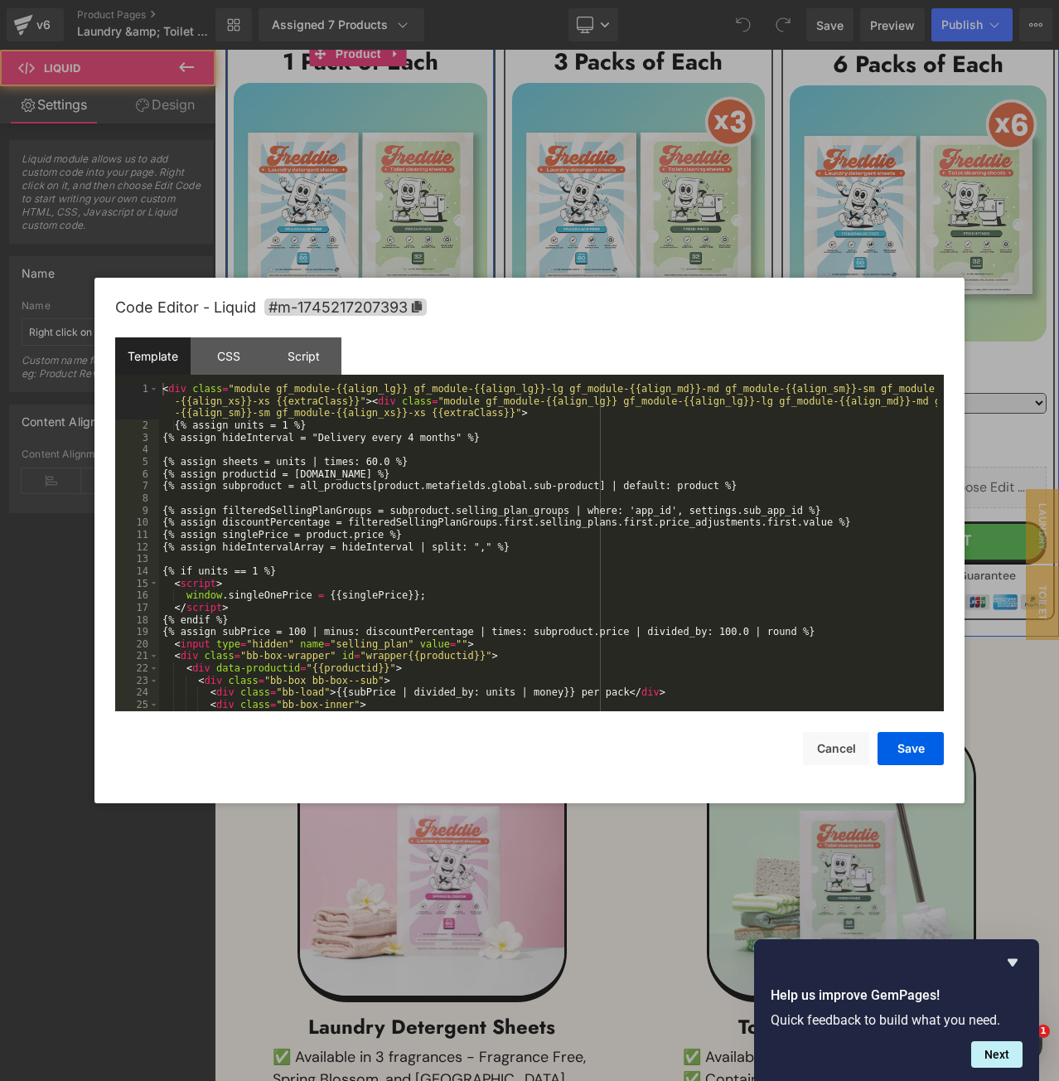
click at [381, 502] on div "Liquid" at bounding box center [361, 481] width 254 height 41
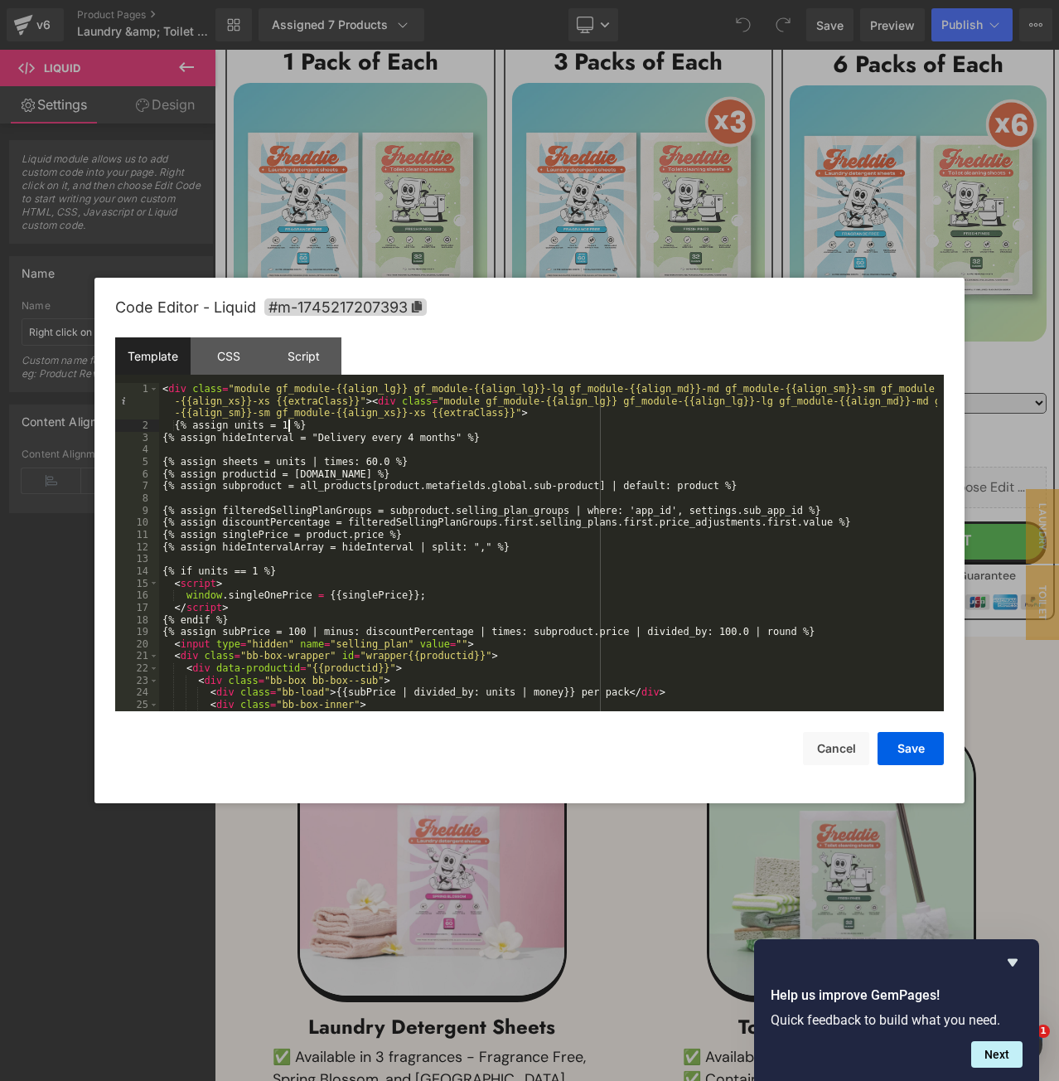
click at [288, 431] on div "< div class = "module gf_module-{{align_lg}} gf_module-{{align_lg}}-lg gf_modul…" at bounding box center [548, 571] width 778 height 377
click at [259, 575] on div "< div class = "module gf_module-{{align_lg}} gf_module-{{align_lg}}-lg gf_modul…" at bounding box center [548, 571] width 778 height 377
click at [913, 745] on button "Save" at bounding box center [911, 748] width 66 height 33
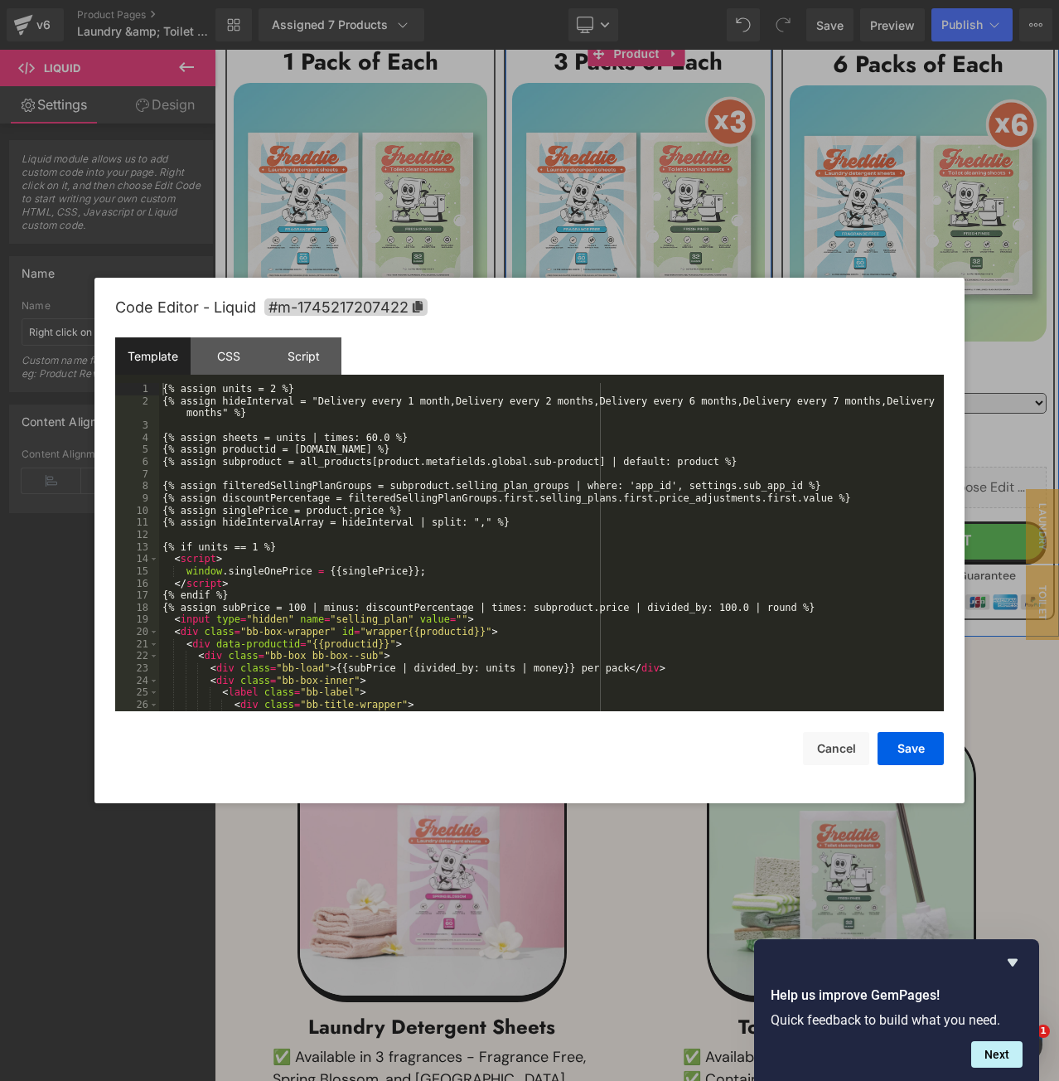
click at [654, 505] on icon at bounding box center [660, 498] width 12 height 12
click at [264, 392] on div "{% assign units = 2 %} {% assign hideInterval = "Delivery every 1 month,Deliver…" at bounding box center [548, 559] width 778 height 352
click at [259, 551] on div "{% assign units = 6 %} {% assign hideInterval = "Delivery every 1 month,Deliver…" at bounding box center [548, 559] width 778 height 352
drag, startPoint x: 908, startPoint y: 742, endPoint x: 728, endPoint y: 576, distance: 245.2
click at [908, 742] on button "Save" at bounding box center [911, 748] width 66 height 33
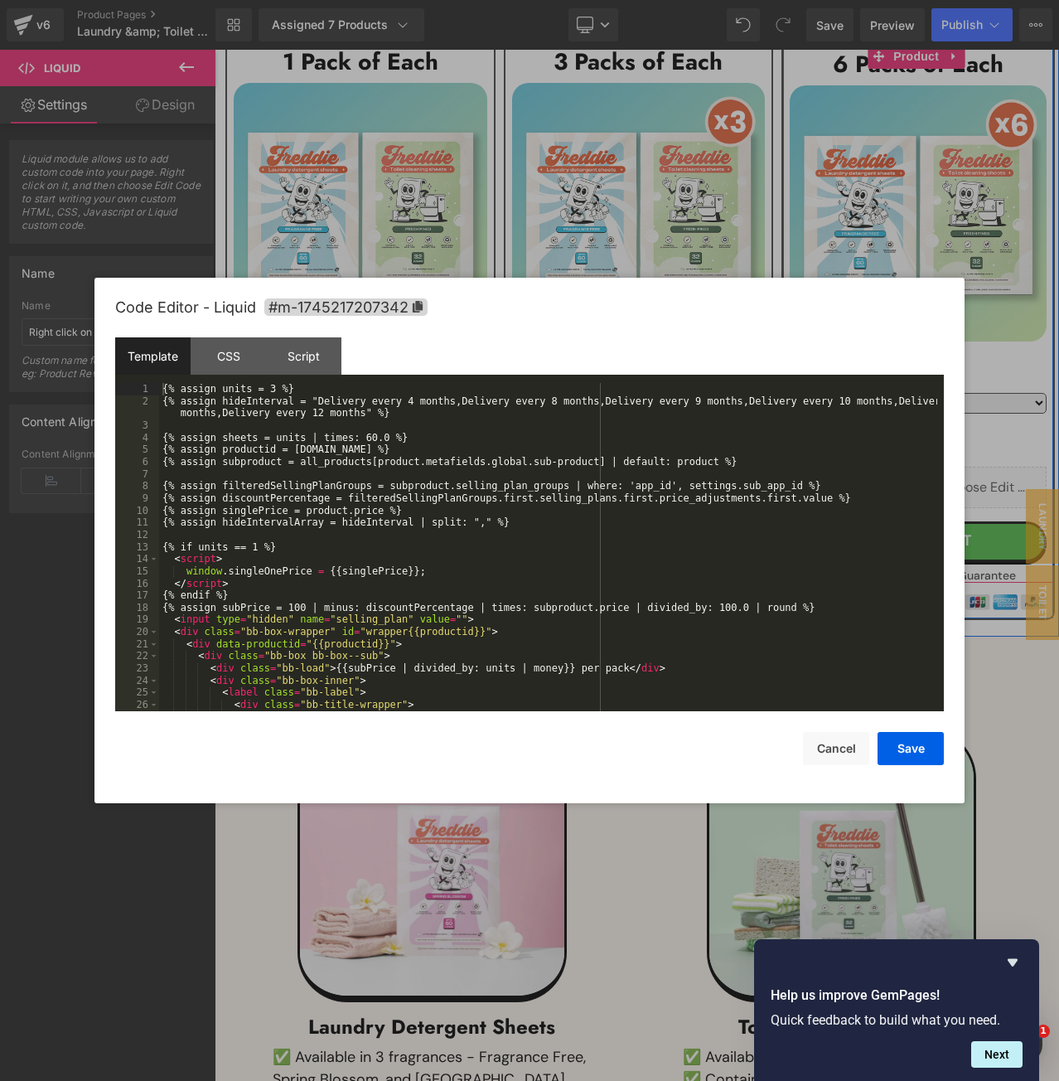
click at [922, 508] on div "Liquid" at bounding box center [918, 487] width 257 height 41
click at [264, 389] on div "{% assign units = 3 %} {% assign hideInterval = "Delivery every 4 months,Delive…" at bounding box center [548, 559] width 778 height 352
click at [260, 547] on div "{% assign units = 12 %} {% assign hideInterval = "Delivery every 4 months,Deliv…" at bounding box center [548, 559] width 778 height 352
click at [908, 758] on button "Save" at bounding box center [911, 748] width 66 height 33
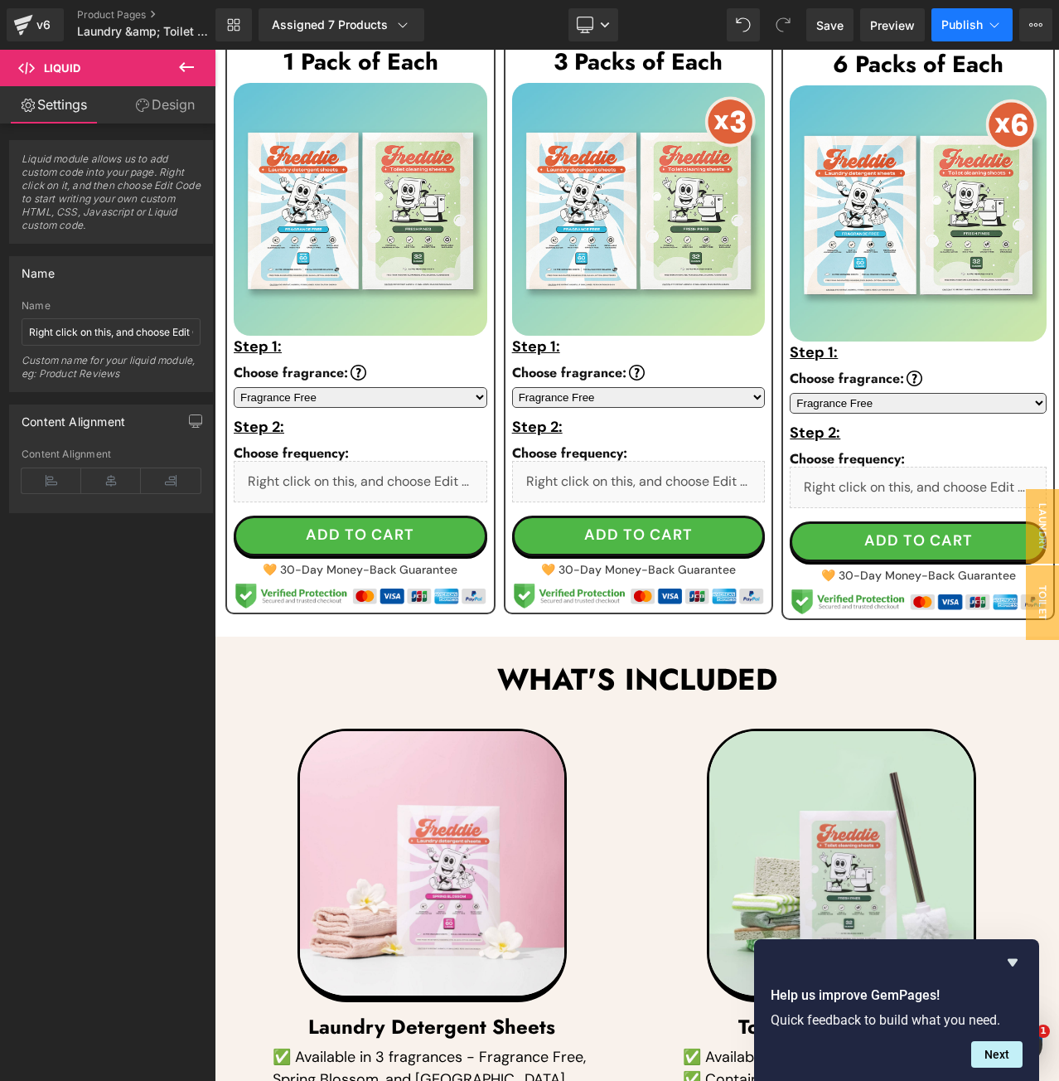
click at [961, 14] on button "Publish" at bounding box center [971, 24] width 81 height 33
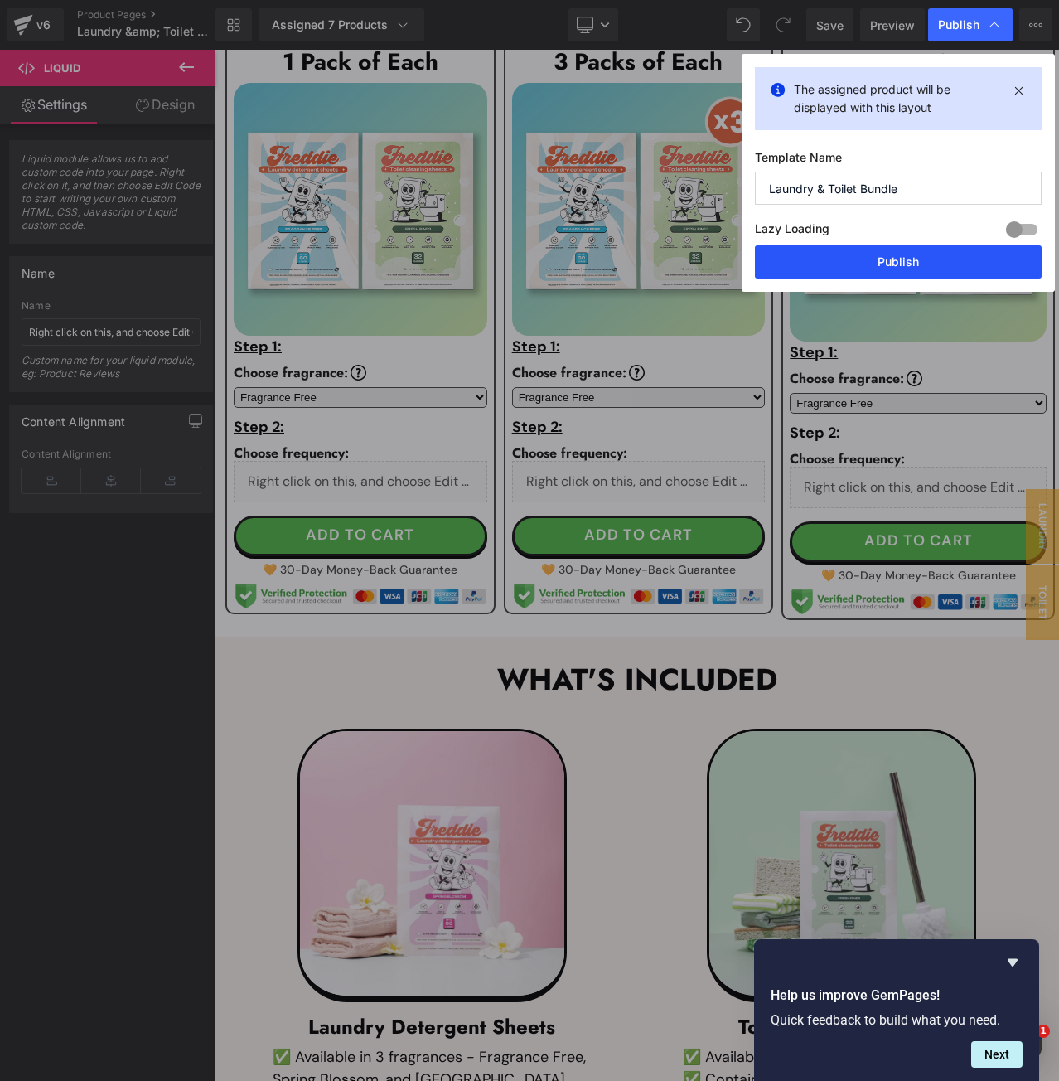
click at [876, 264] on button "Publish" at bounding box center [898, 261] width 287 height 33
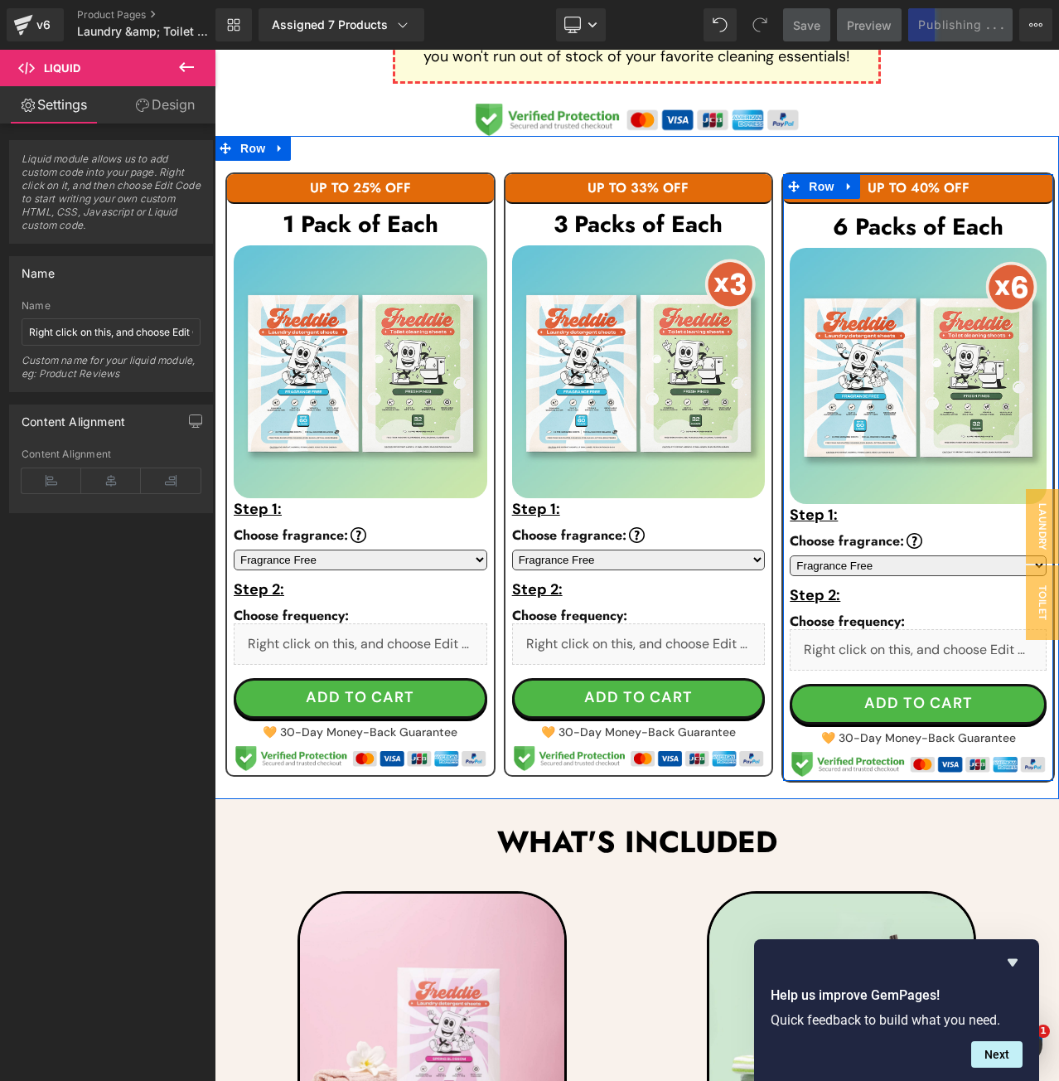
scroll to position [912, 0]
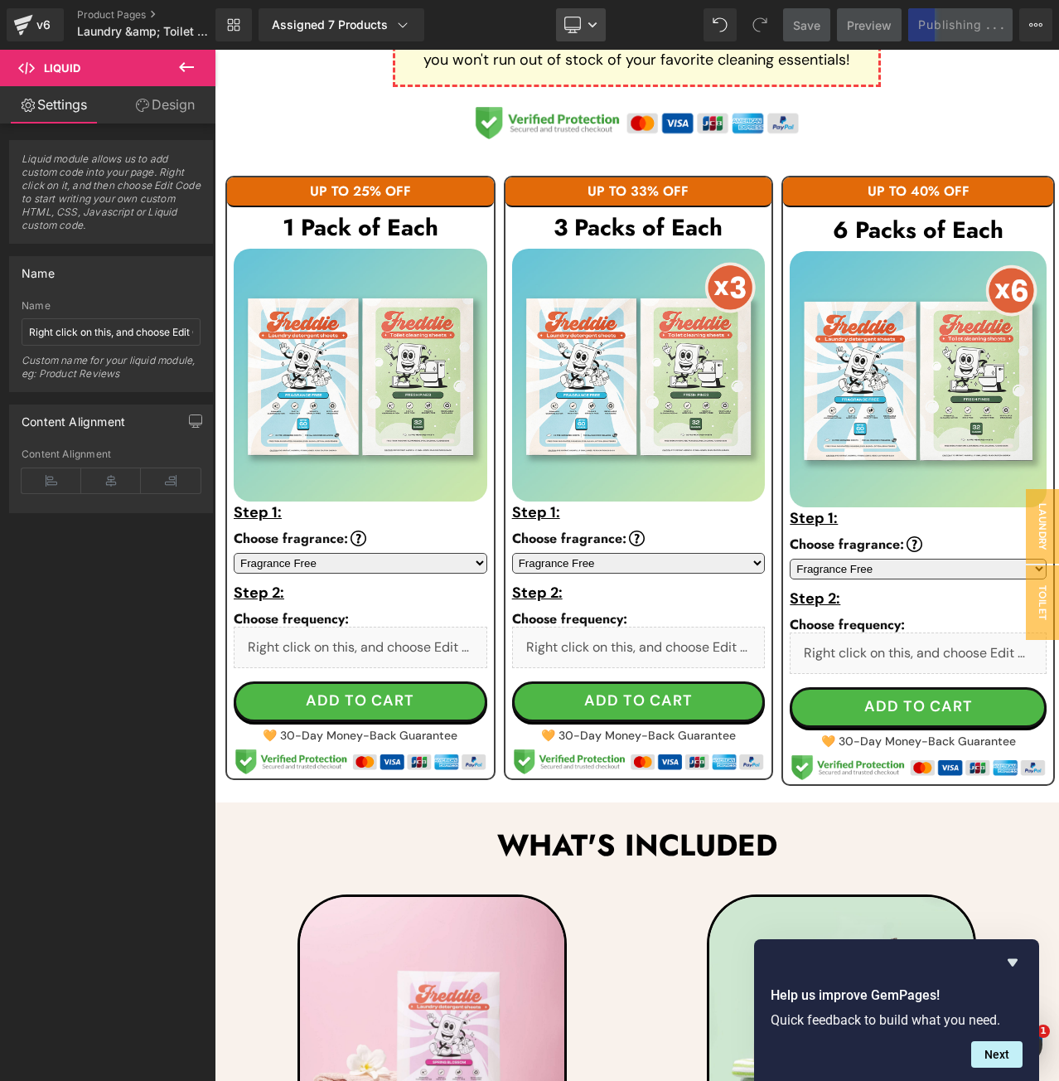
click at [588, 20] on link "Desktop" at bounding box center [581, 24] width 50 height 33
click at [583, 178] on span "Mobile" at bounding box center [588, 178] width 38 height 15
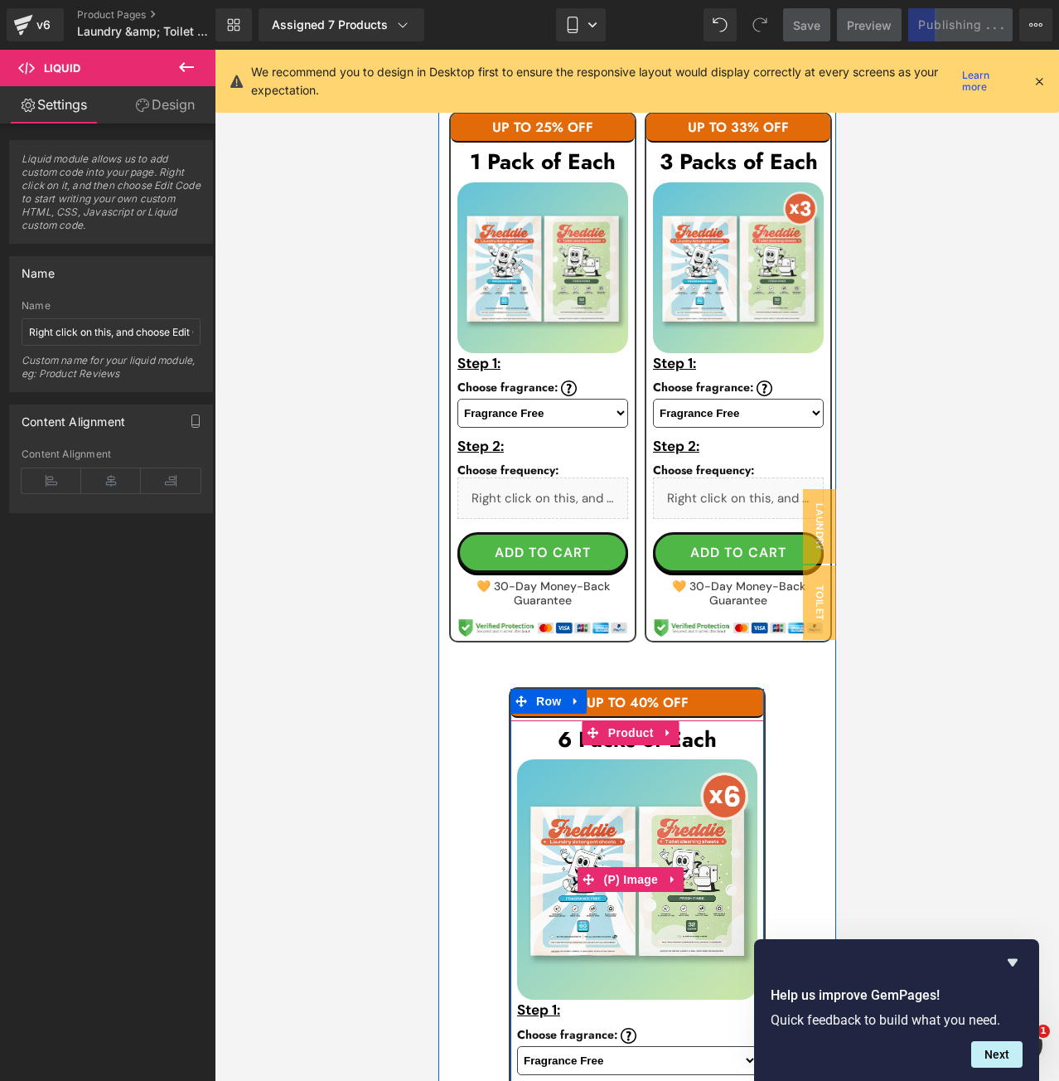
scroll to position [1120, 0]
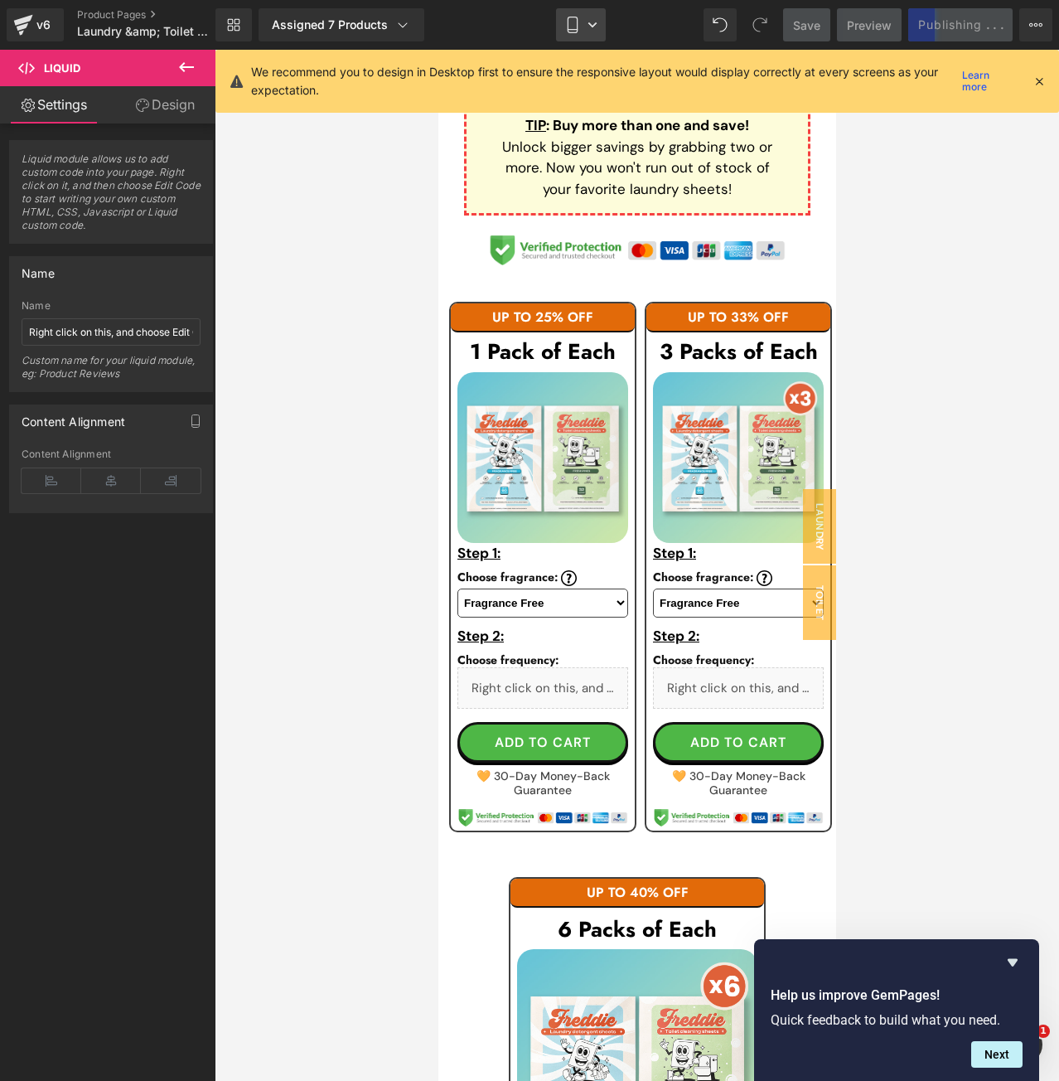
click at [598, 19] on link "Mobile" at bounding box center [581, 24] width 50 height 33
click at [1041, 82] on icon at bounding box center [1039, 81] width 15 height 15
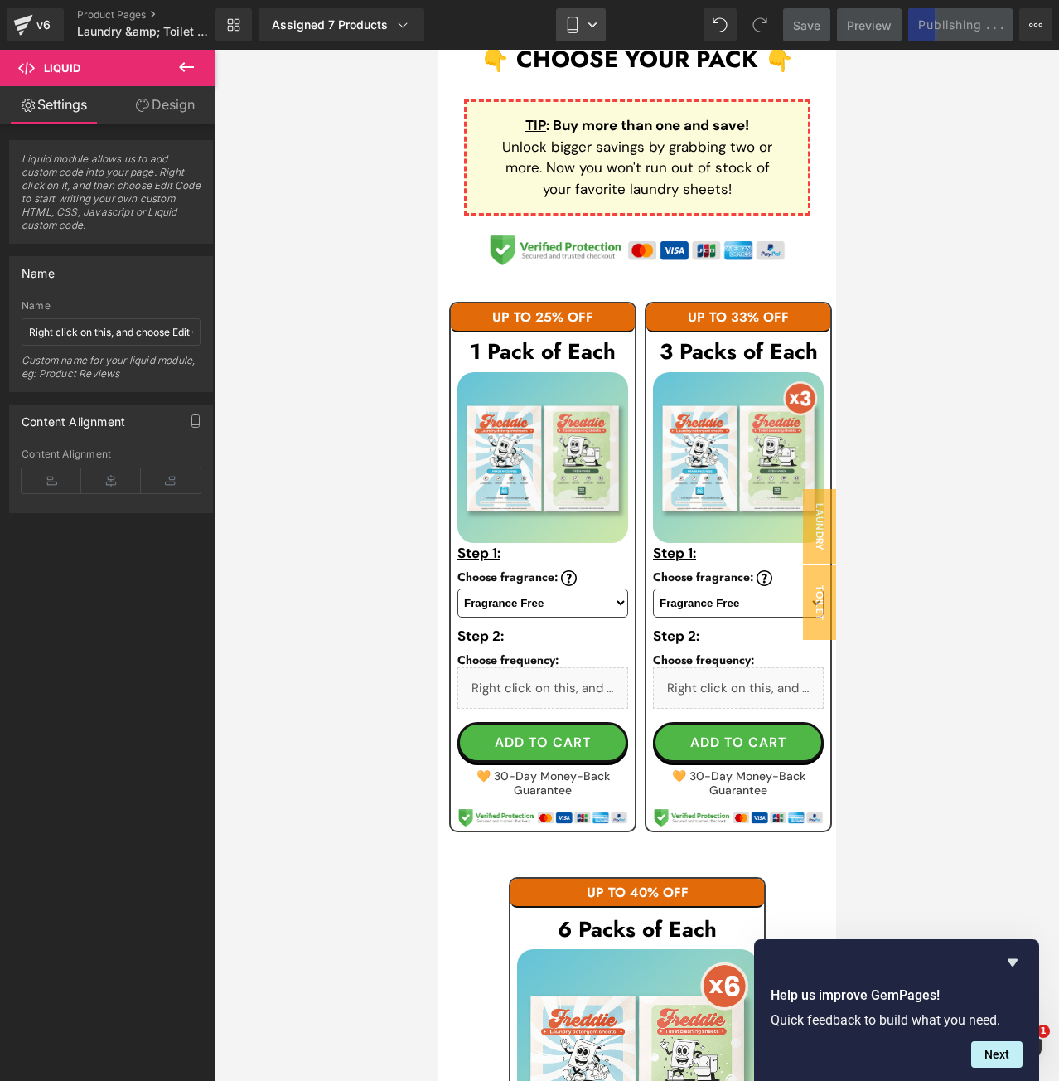
drag, startPoint x: 575, startPoint y: 27, endPoint x: 138, endPoint y: 10, distance: 437.9
click at [575, 27] on icon at bounding box center [572, 25] width 17 height 17
click at [580, 79] on span "Desktop" at bounding box center [592, 78] width 46 height 15
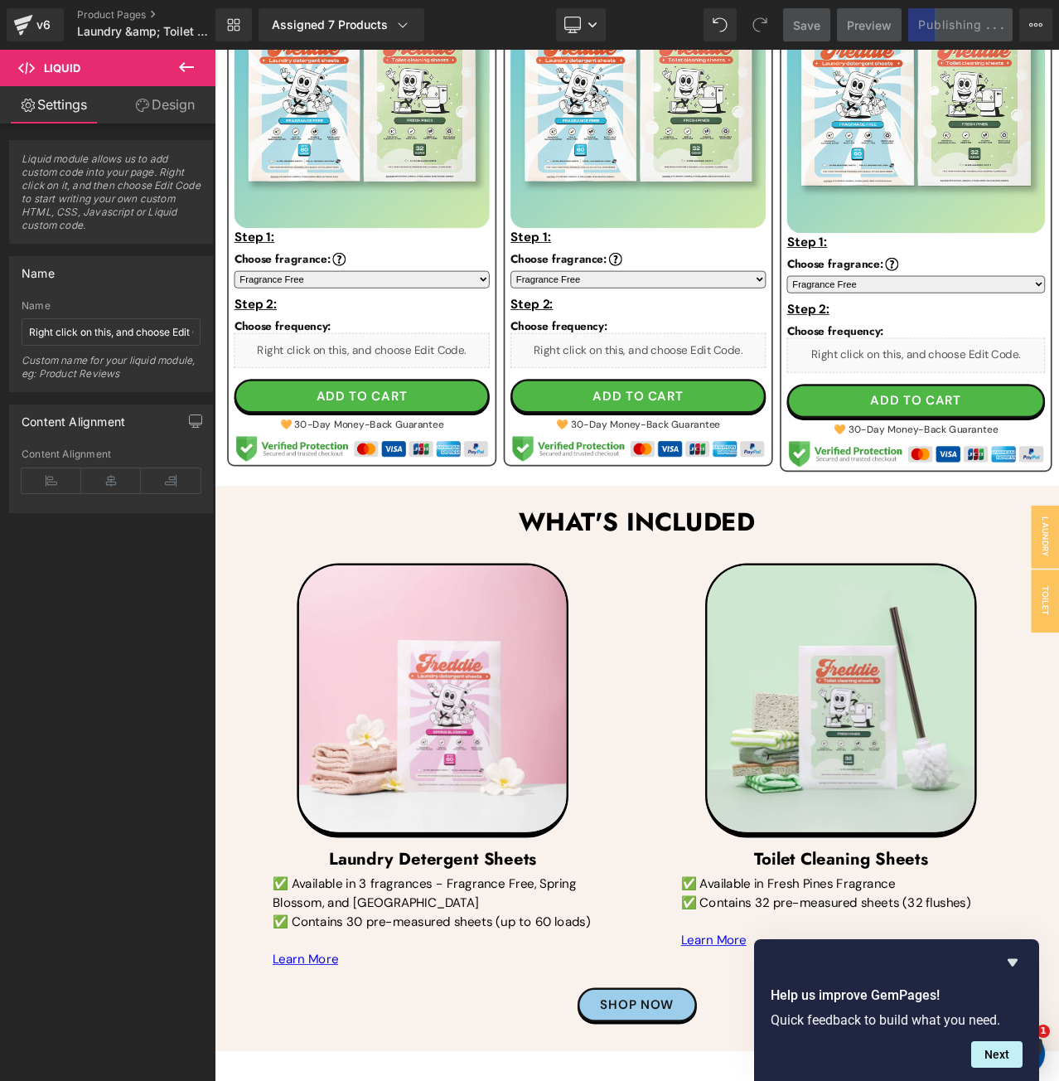
scroll to position [892, 0]
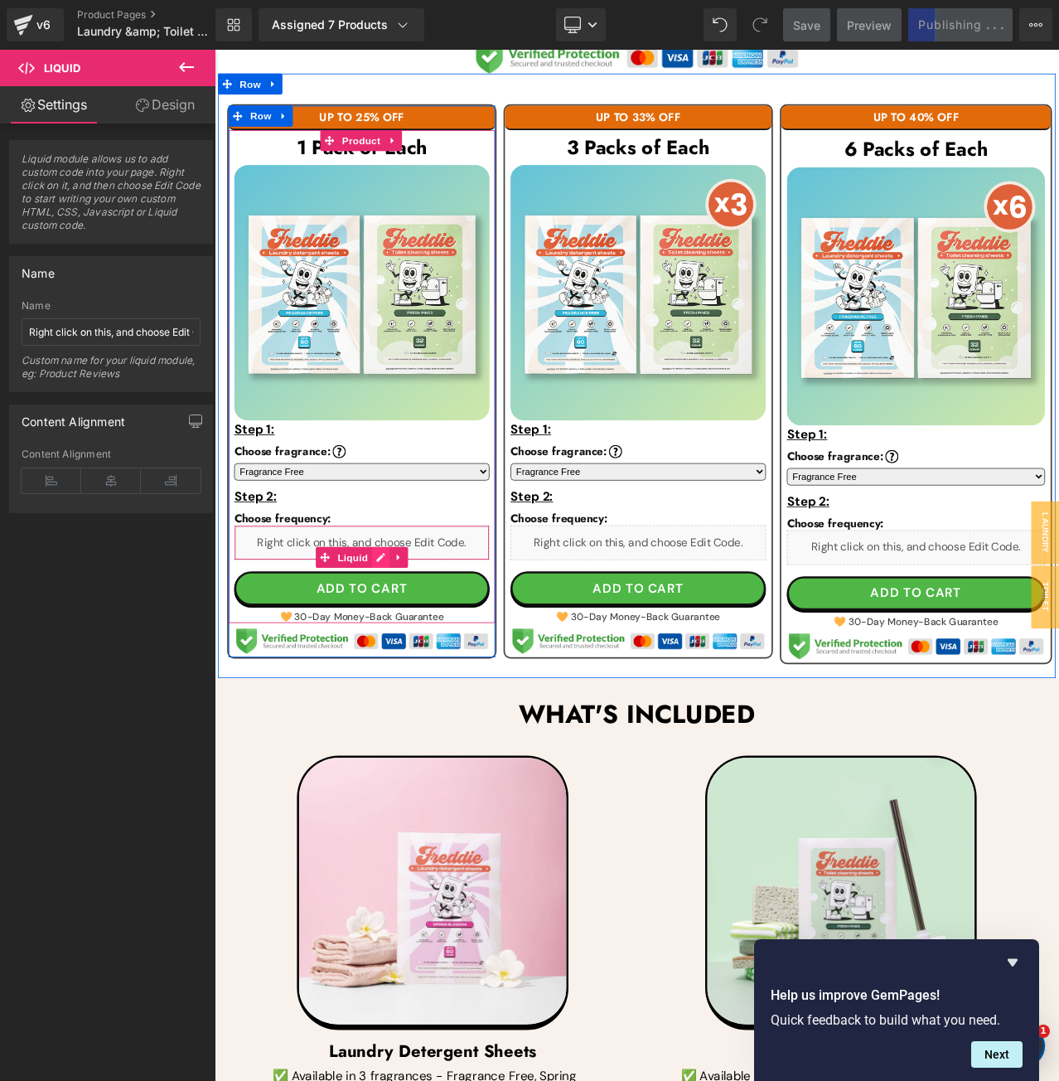
click at [409, 640] on div "Liquid" at bounding box center [389, 634] width 303 height 41
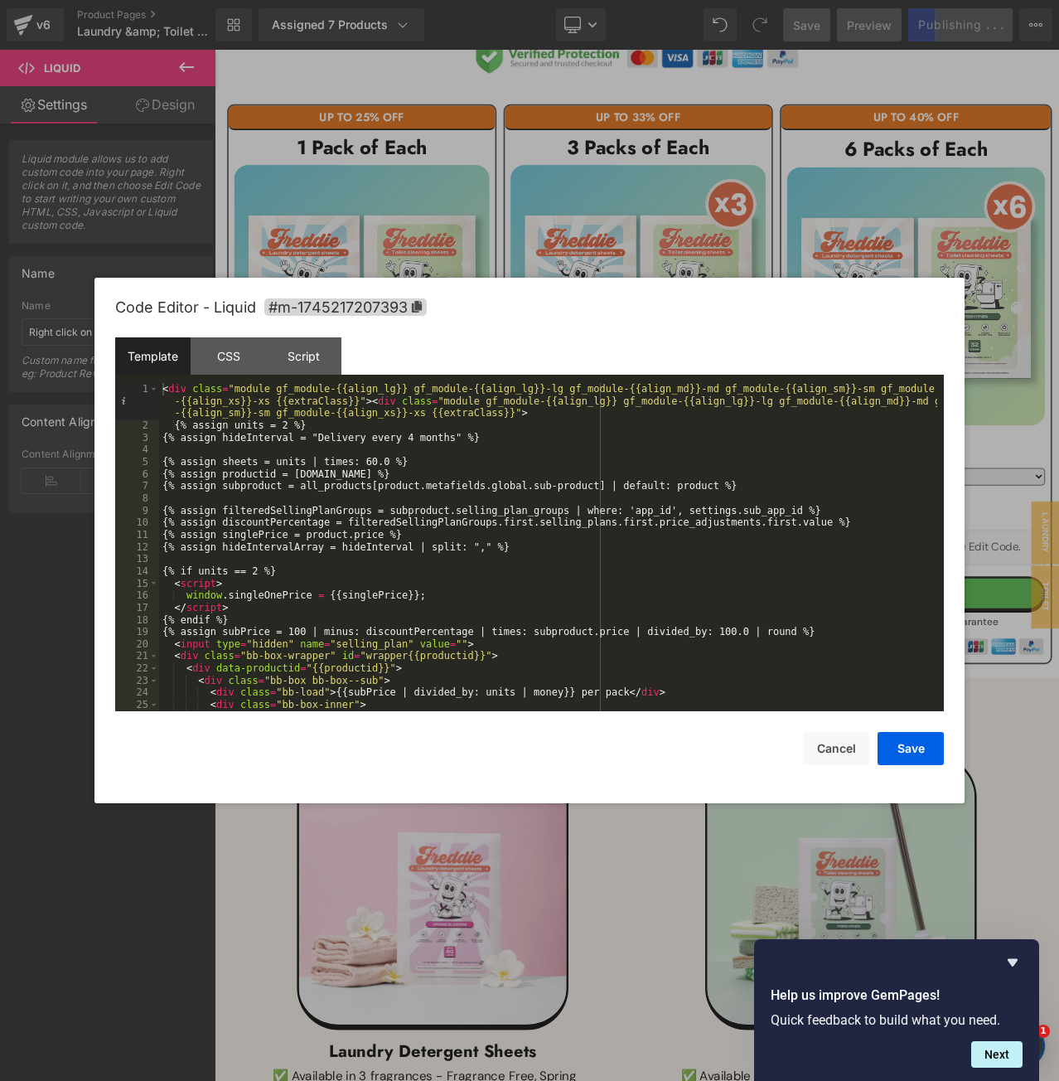
click at [457, 119] on div at bounding box center [529, 540] width 1059 height 1081
